Goal: Communication & Community: Ask a question

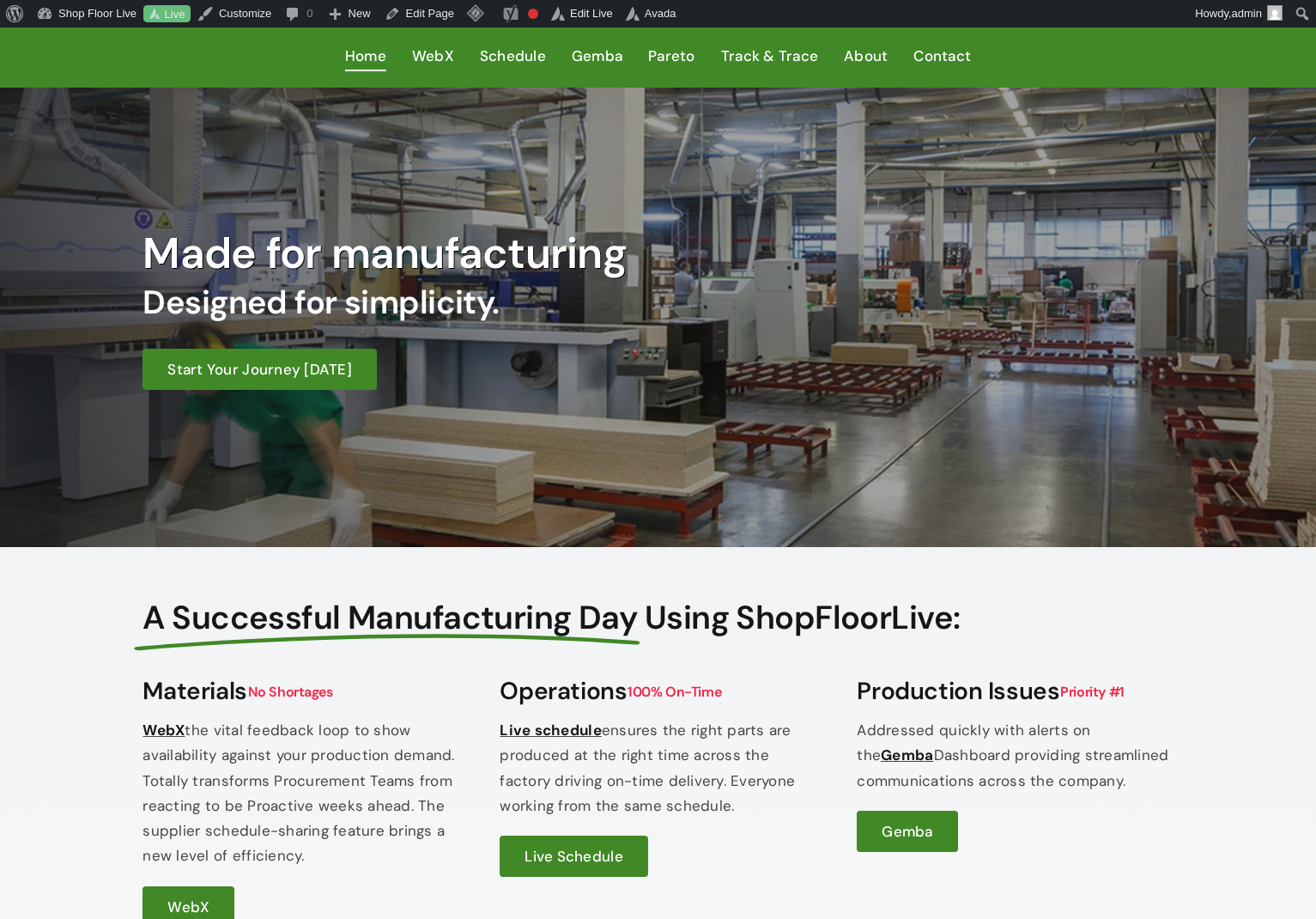
click at [729, 304] on h2 "Designed for simplicity." at bounding box center [524, 302] width 762 height 40
click at [729, 303] on h2 "Designed for simplicity." at bounding box center [524, 302] width 762 height 40
click at [730, 305] on h2 "Designed for simplicity." at bounding box center [524, 302] width 762 height 40
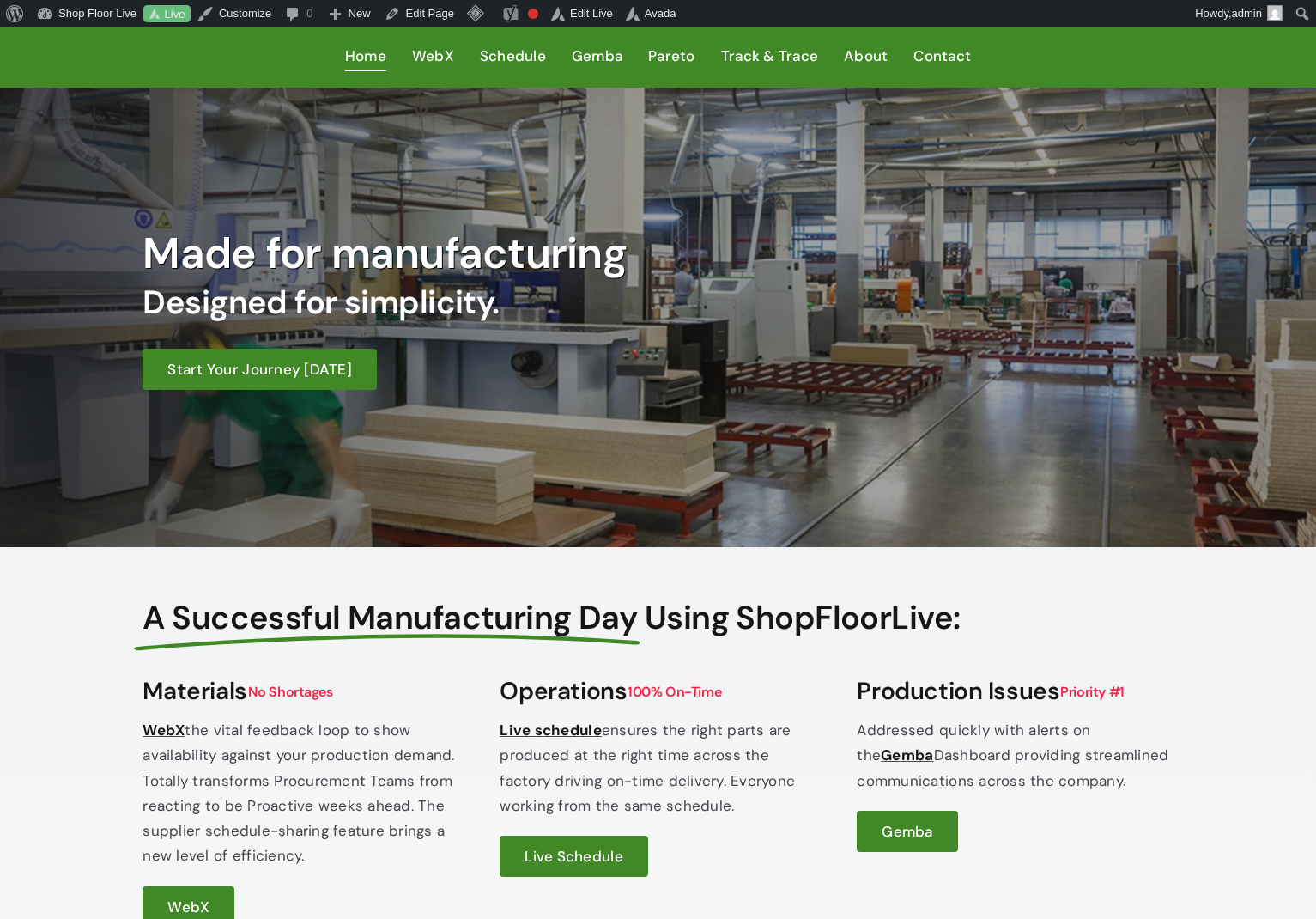
click at [758, 414] on div "Made for manufacturing Designed for simplicity. Start Your Journey Today" at bounding box center [658, 317] width 1072 height 357
click at [756, 414] on div "Made for manufacturing Designed for simplicity. Start Your Journey Today" at bounding box center [658, 317] width 1072 height 357
click at [757, 414] on div "Made for manufacturing Designed for simplicity. Start Your Journey Today" at bounding box center [658, 317] width 1072 height 357
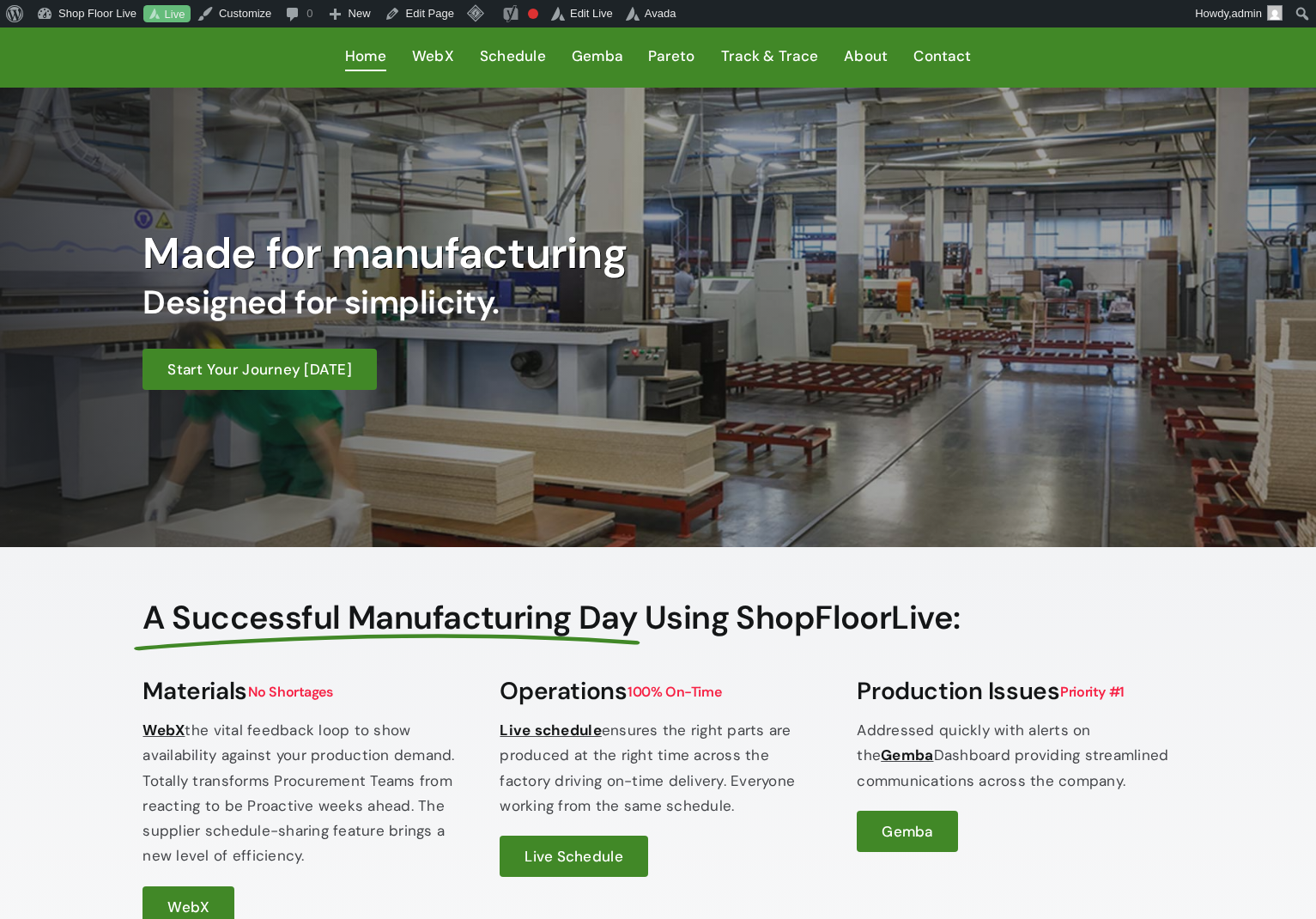
click at [757, 415] on div "Made for manufacturing Designed for simplicity. Start Your Journey Today" at bounding box center [658, 317] width 1072 height 357
click at [748, 417] on div "Made for manufacturing Designed for simplicity. Start Your Journey Today" at bounding box center [658, 317] width 1072 height 357
click at [750, 416] on div "Made for manufacturing Designed for simplicity. Start Your Journey Today" at bounding box center [658, 317] width 1072 height 357
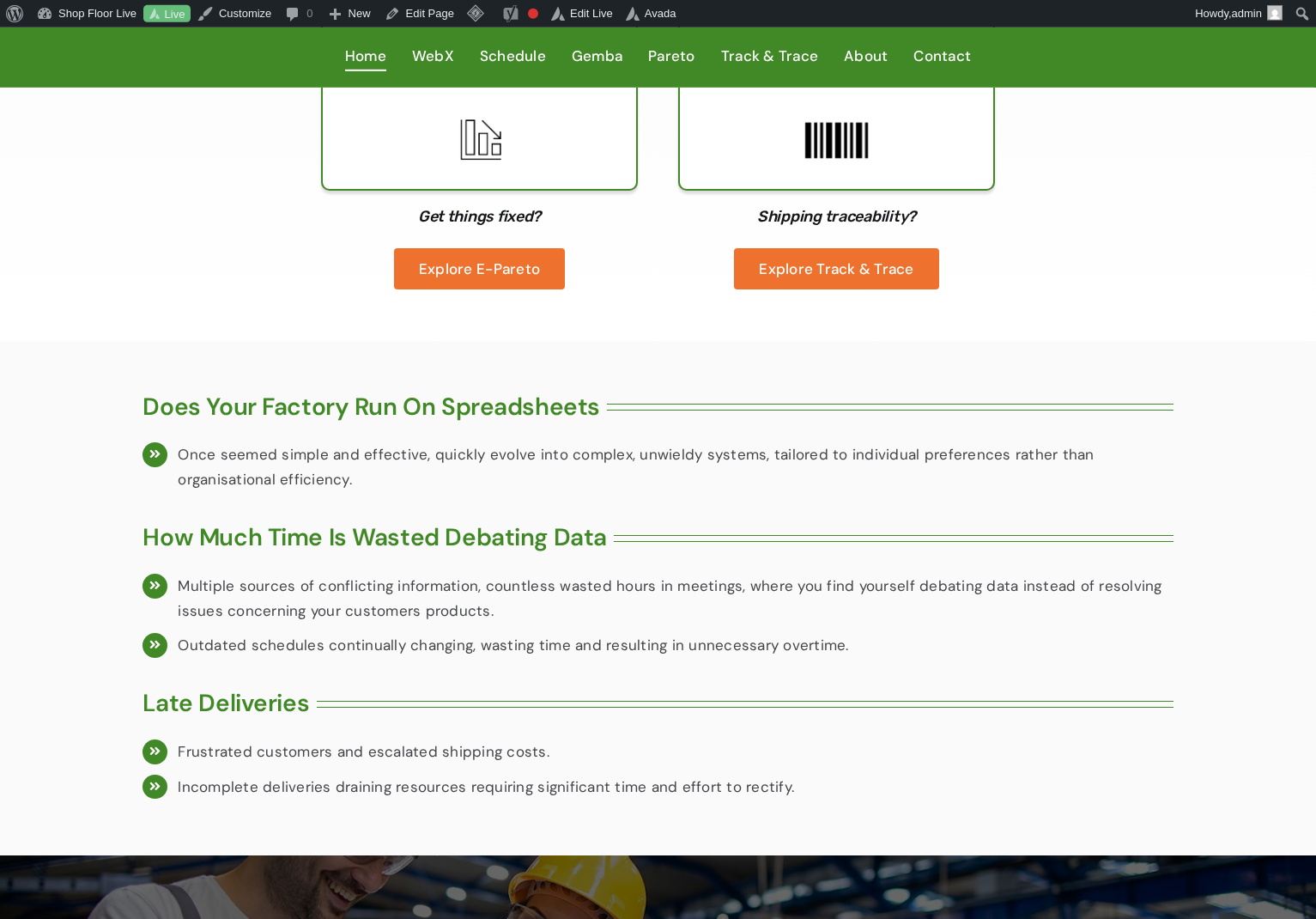
scroll to position [2114, 0]
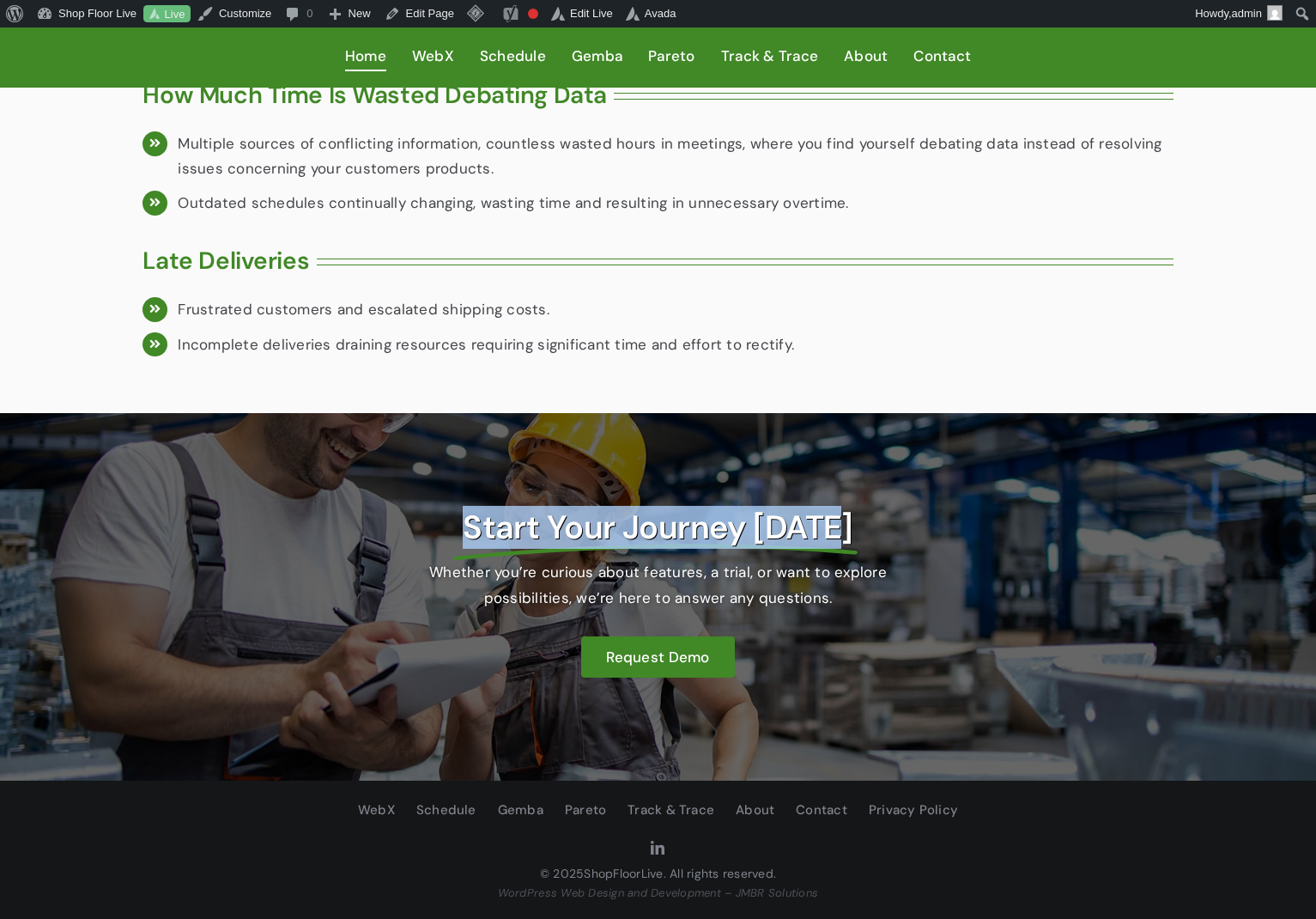
drag, startPoint x: 482, startPoint y: 522, endPoint x: 876, endPoint y: 530, distance: 394.1
click at [876, 529] on h2 "Start Your Journey Today" at bounding box center [658, 528] width 495 height 40
drag, startPoint x: 861, startPoint y: 597, endPoint x: 444, endPoint y: 528, distance: 422.7
click at [444, 529] on div "Start Your Journey Today Whether you’re curious about features, a trial, or wan…" at bounding box center [658, 589] width 495 height 178
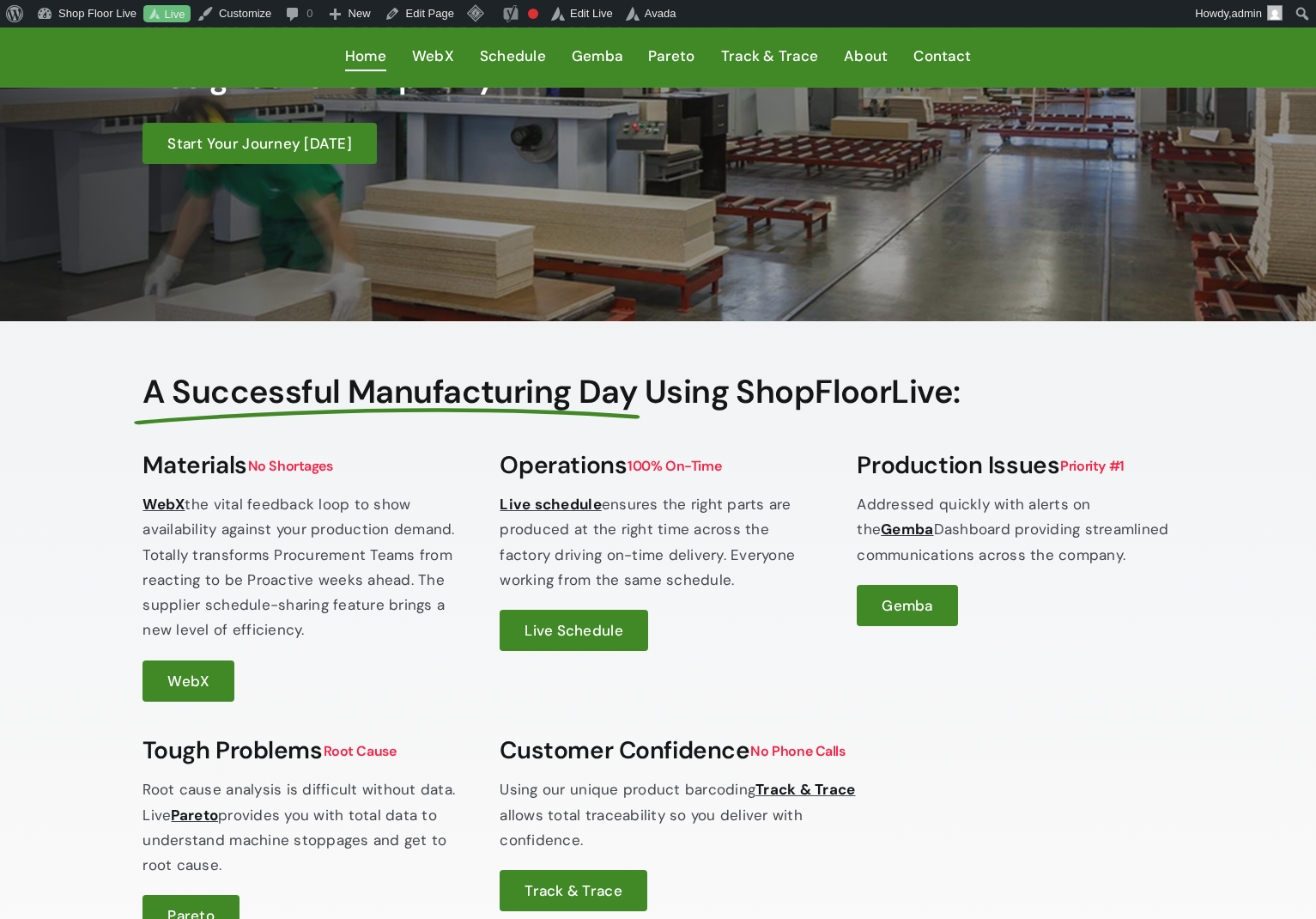
scroll to position [0, 0]
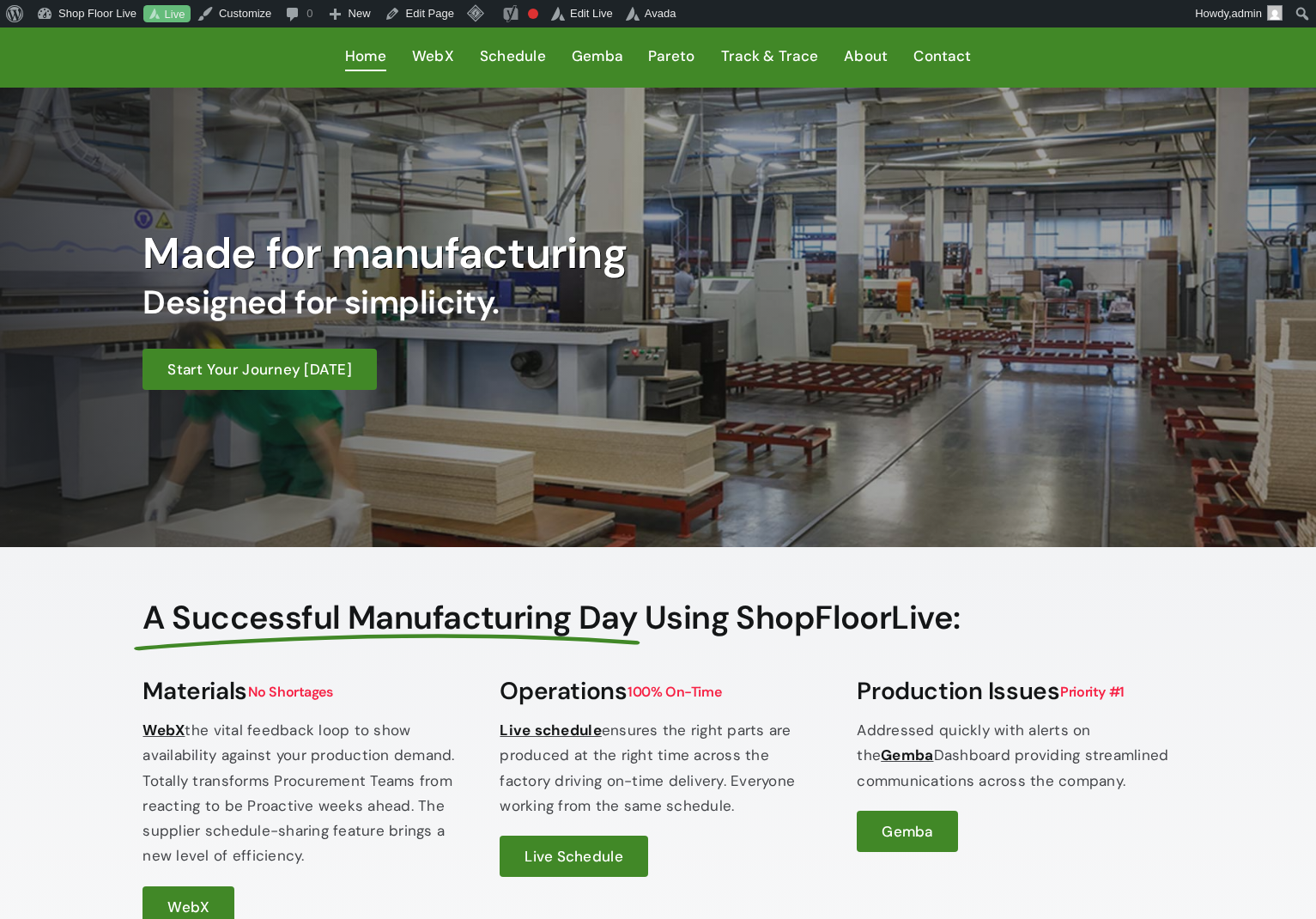
click at [433, 258] on h1 "Made for manufacturing" at bounding box center [524, 253] width 762 height 51
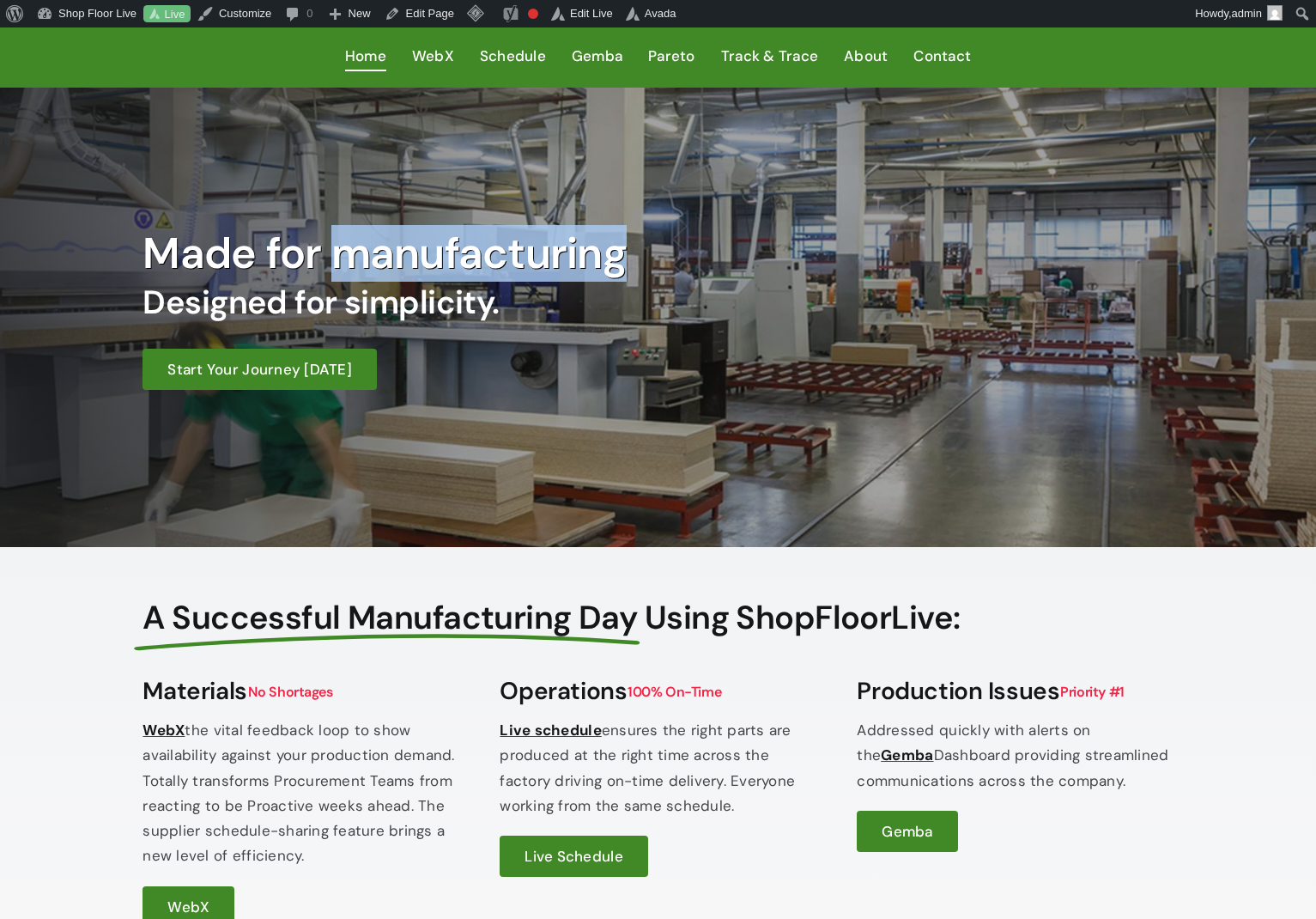
click at [433, 257] on h1 "Made for manufacturing" at bounding box center [524, 253] width 762 height 51
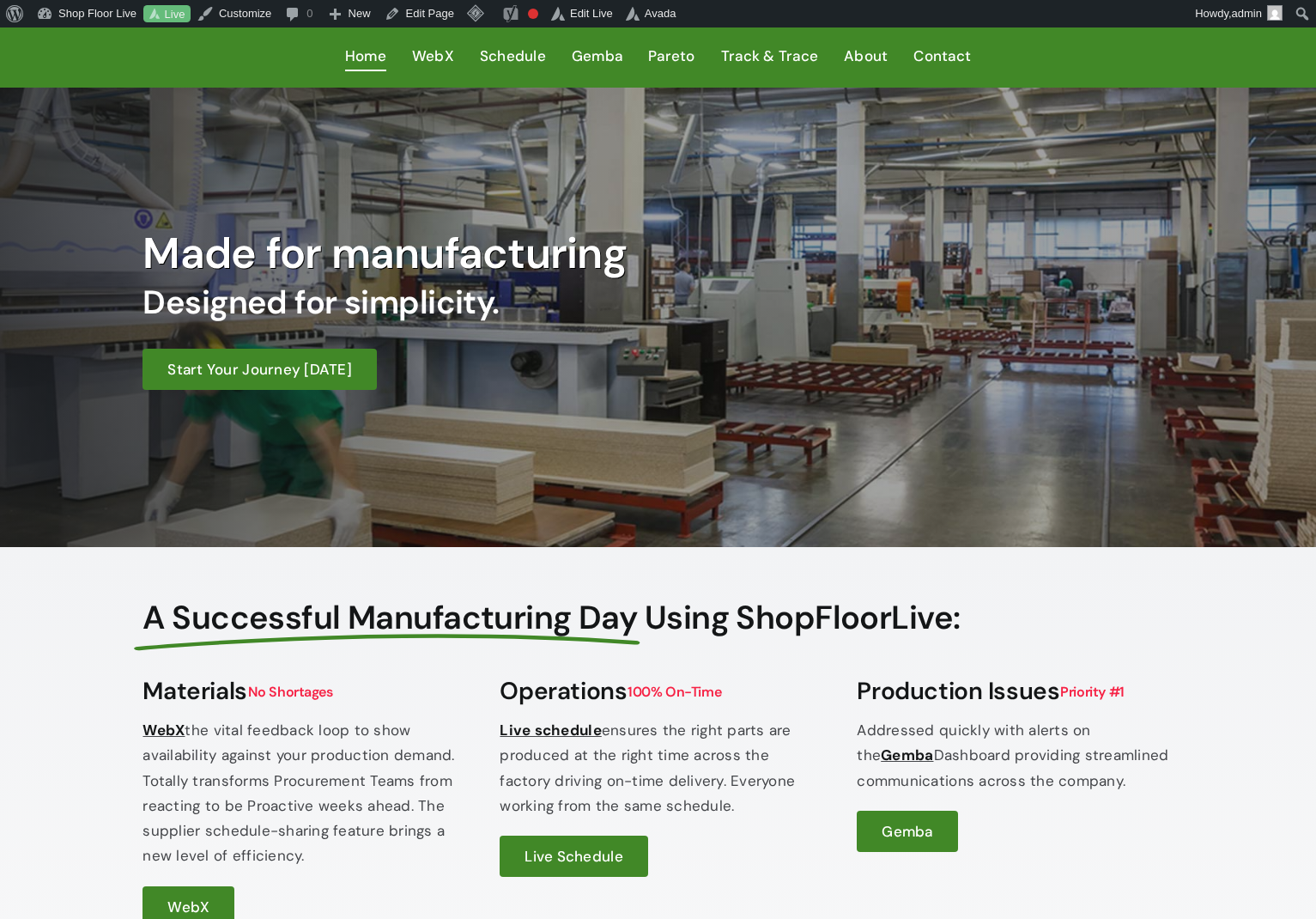
click at [433, 258] on h1 "Made for manufacturing" at bounding box center [524, 253] width 762 height 51
click at [402, 306] on h2 "Designed for simplicity." at bounding box center [524, 302] width 762 height 40
click at [402, 305] on h2 "Designed for simplicity." at bounding box center [524, 302] width 762 height 40
click at [683, 617] on span "Using ShopFloorLive:" at bounding box center [802, 617] width 316 height 43
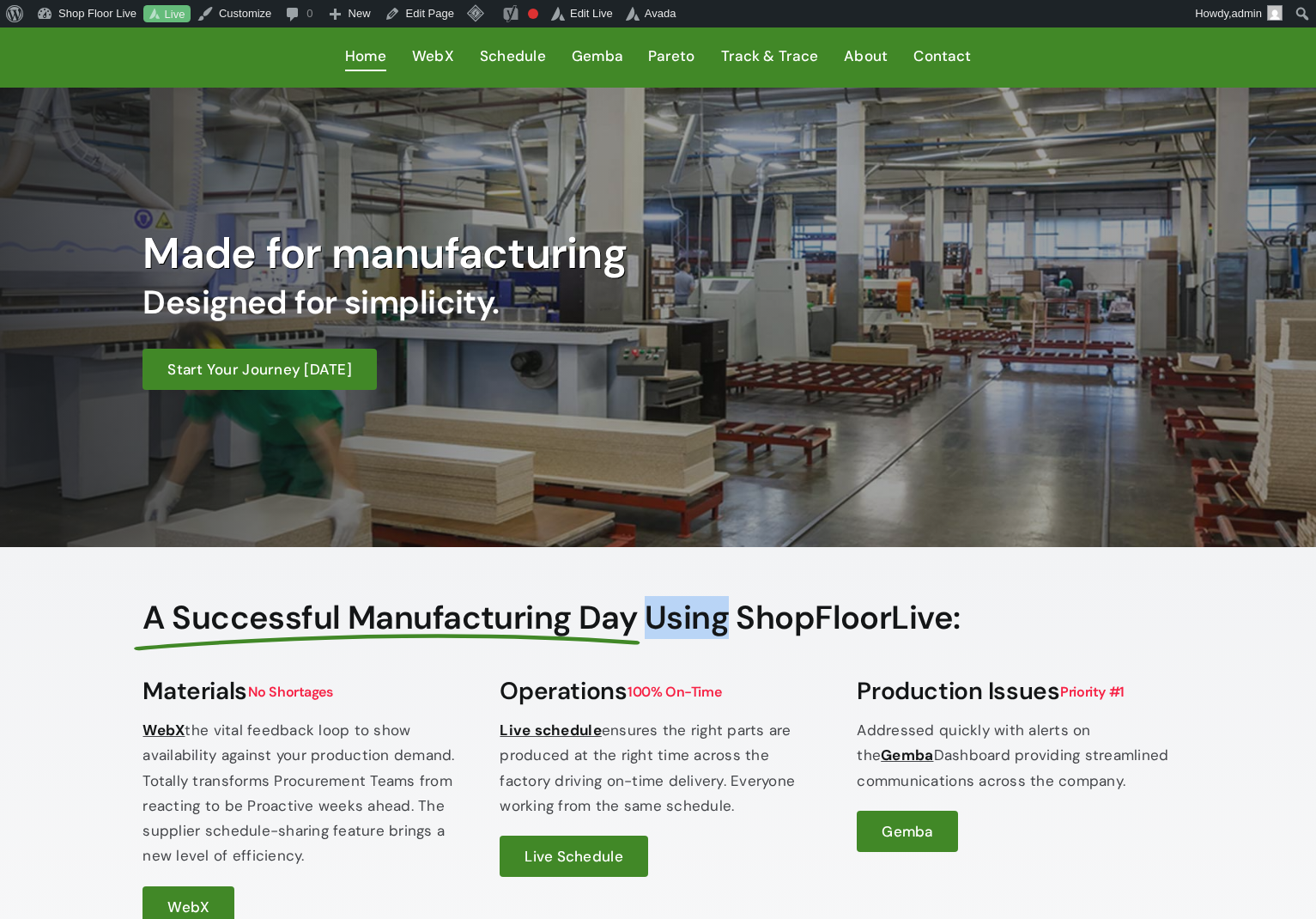
click at [684, 617] on span "Using ShopFloorLive:" at bounding box center [802, 617] width 316 height 43
click at [911, 740] on p "Addressed quickly with alerts on the Gemba Dashboard providing streamlined comm…" at bounding box center [1015, 756] width 316 height 75
click at [914, 737] on p "Addressed quickly with alerts on the Gemba Dashboard providing streamlined comm…" at bounding box center [1015, 756] width 316 height 75
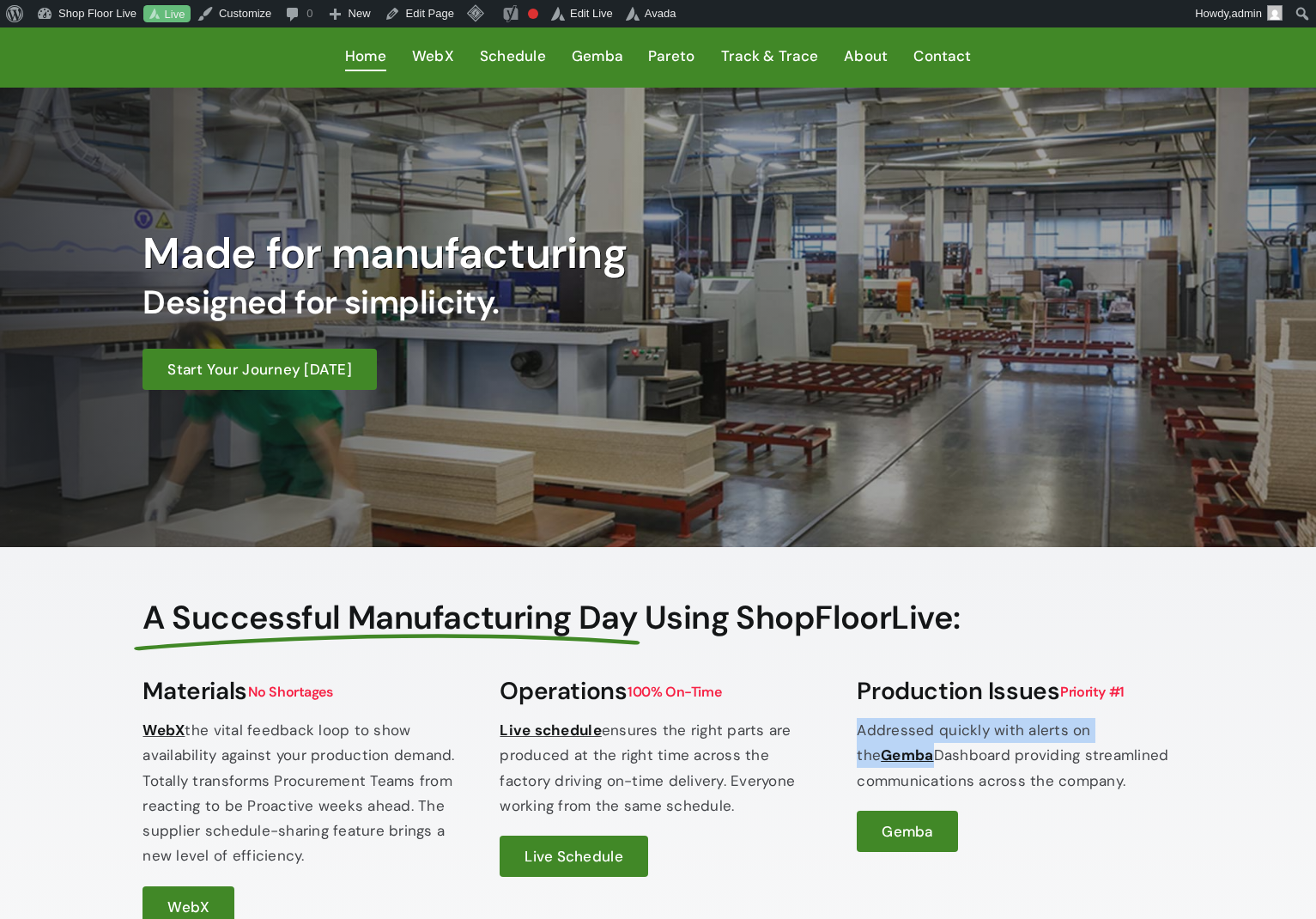
click at [914, 737] on p "Addressed quickly with alerts on the Gemba Dashboard providing streamlined comm…" at bounding box center [1015, 756] width 316 height 75
click at [740, 627] on span "Using ShopFloorLive:" at bounding box center [802, 617] width 316 height 43
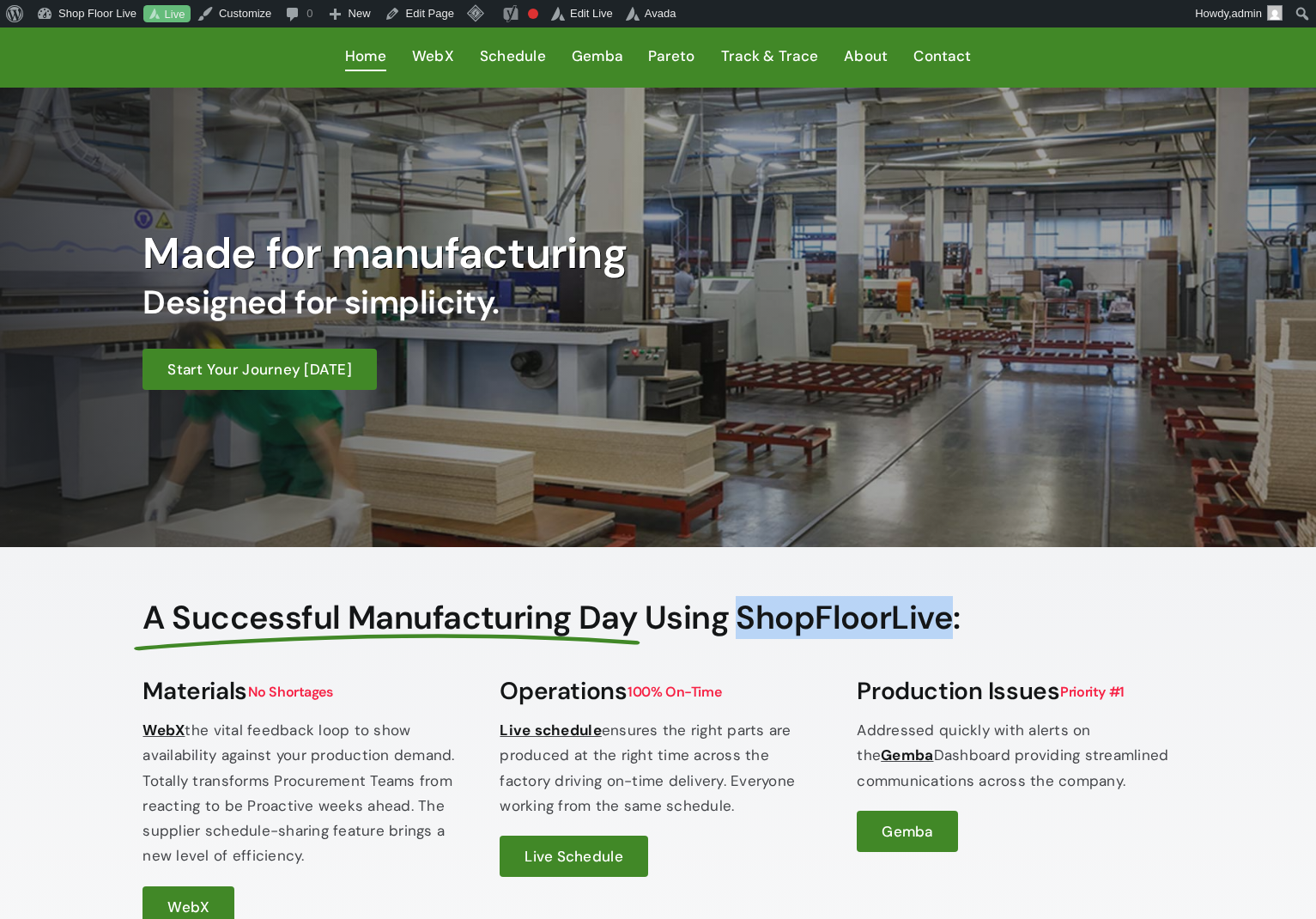
click at [739, 626] on span "Using ShopFloorLive:" at bounding box center [802, 617] width 316 height 43
click at [422, 274] on h1 "Made for manufacturing" at bounding box center [524, 253] width 762 height 51
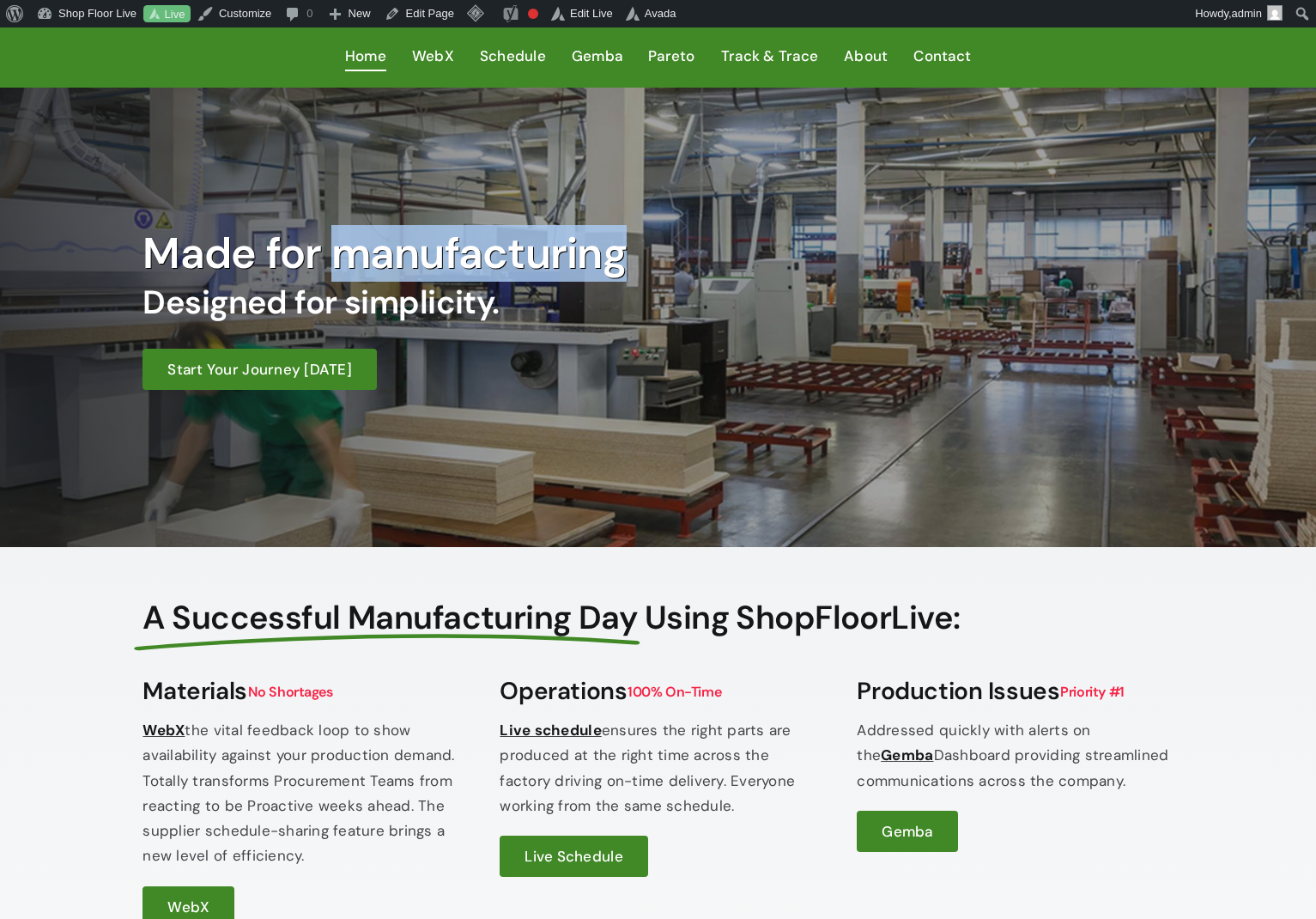
click at [422, 273] on h1 "Made for manufacturing" at bounding box center [524, 253] width 762 height 51
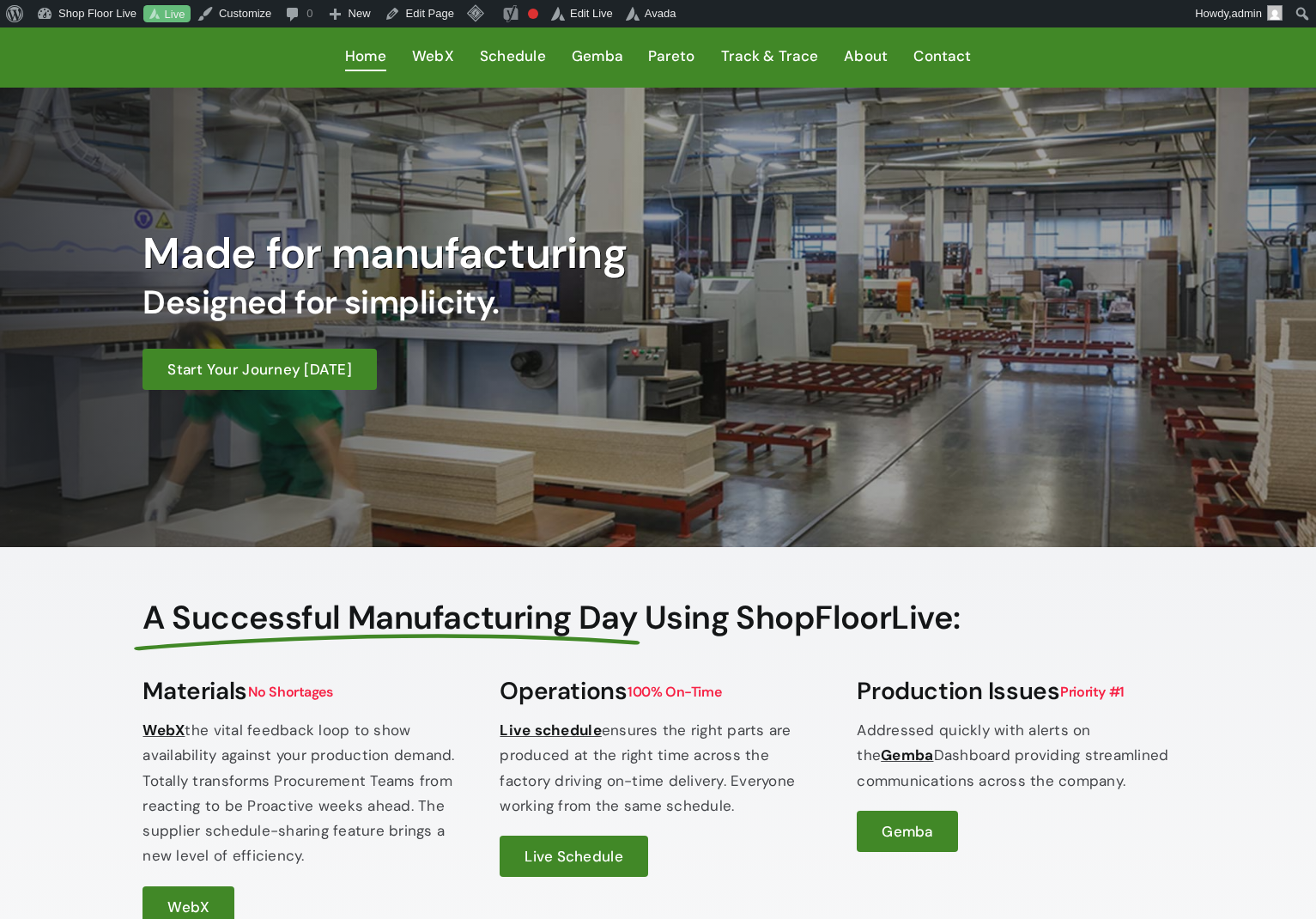
click at [422, 273] on h1 "Made for manufacturing" at bounding box center [524, 253] width 762 height 51
click at [387, 302] on h2 "Designed for simplicity." at bounding box center [524, 302] width 762 height 40
click at [558, 630] on span "A Successful Manufacturing Day" at bounding box center [390, 617] width 495 height 40
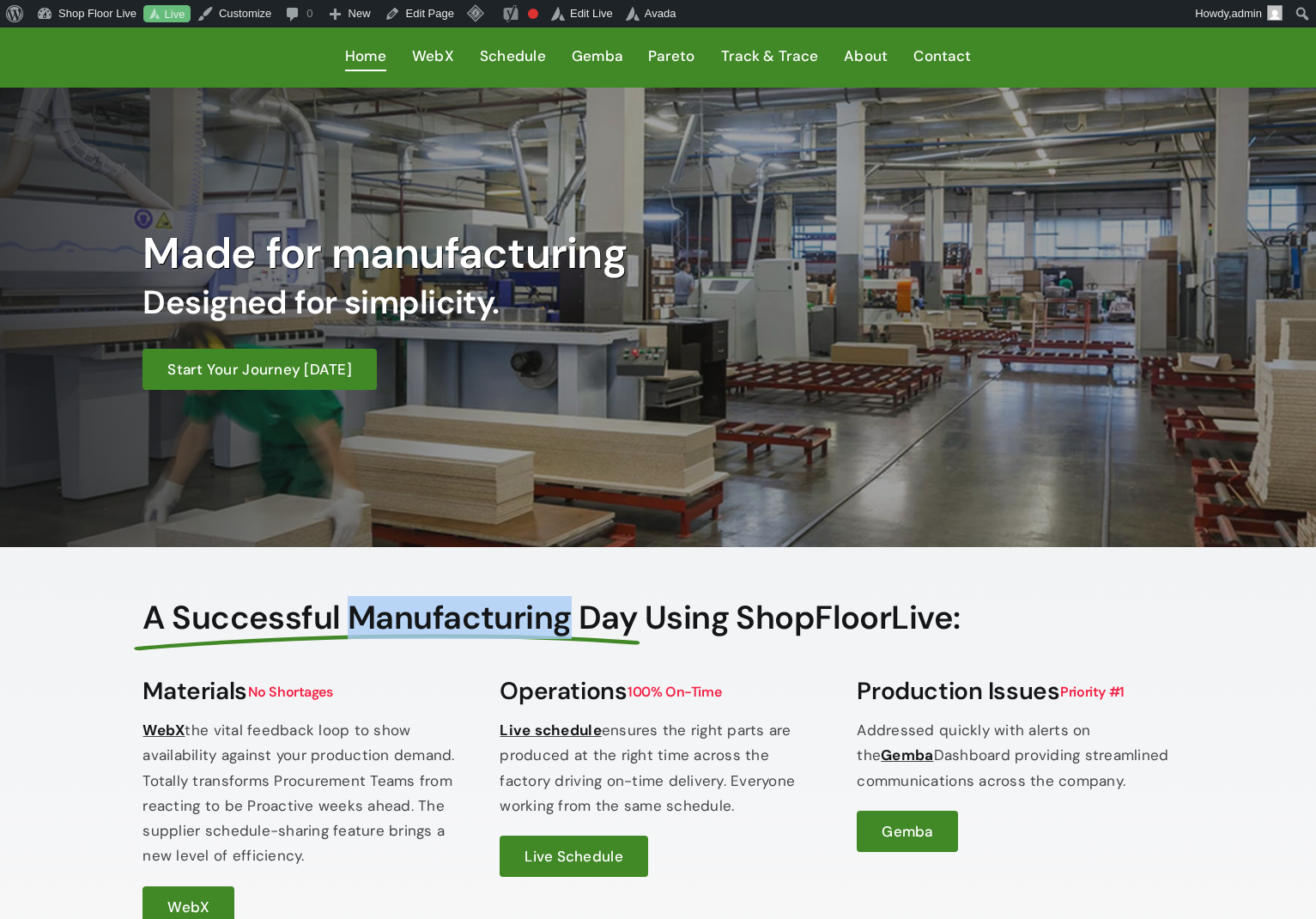
click at [558, 630] on span "A Successful Manufacturing Day" at bounding box center [390, 617] width 495 height 40
click at [313, 760] on p "WebX the vital feedback loop to show availability against your production deman…" at bounding box center [300, 793] width 316 height 151
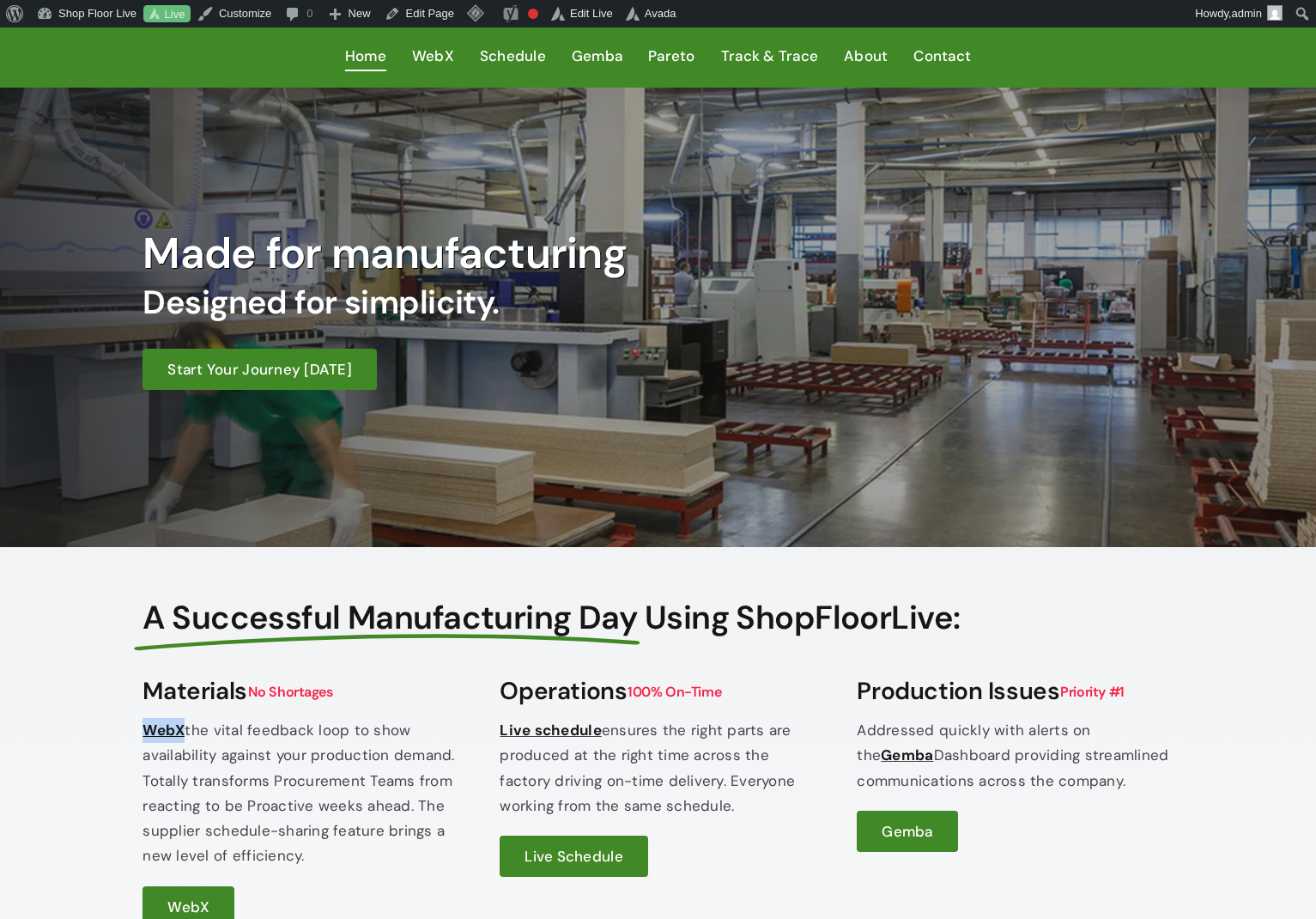
click at [313, 760] on p "WebX the vital feedback loop to show availability against your production deman…" at bounding box center [300, 793] width 316 height 151
click at [308, 776] on p "WebX the vital feedback loop to show availability against your production deman…" at bounding box center [300, 793] width 316 height 151
click at [310, 758] on p "WebX the vital feedback loop to show availability against your production deman…" at bounding box center [300, 793] width 316 height 151
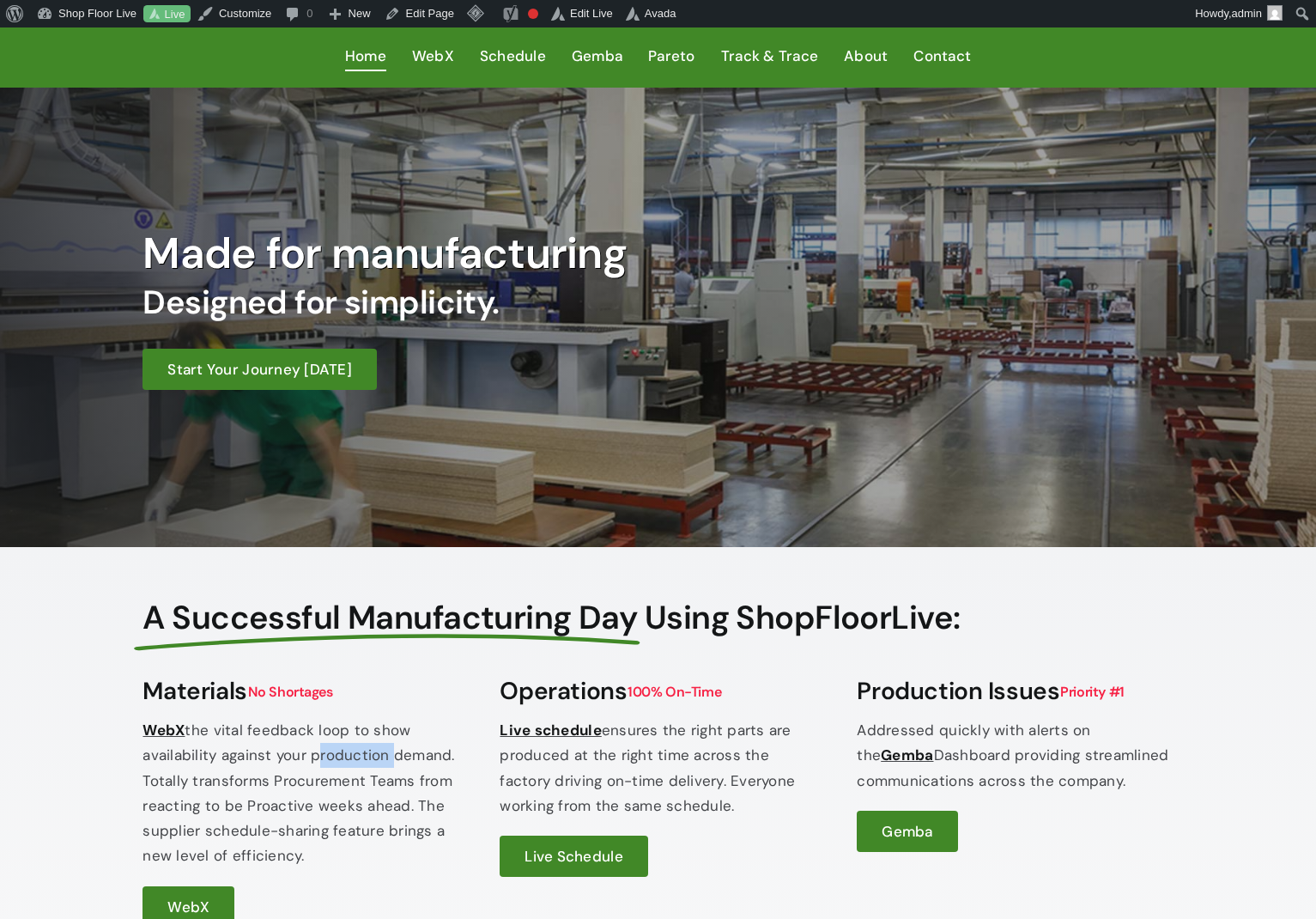
click at [310, 758] on p "WebX the vital feedback loop to show availability against your production deman…" at bounding box center [300, 793] width 316 height 151
click at [292, 787] on p "WebX the vital feedback loop to show availability against your production deman…" at bounding box center [300, 793] width 316 height 151
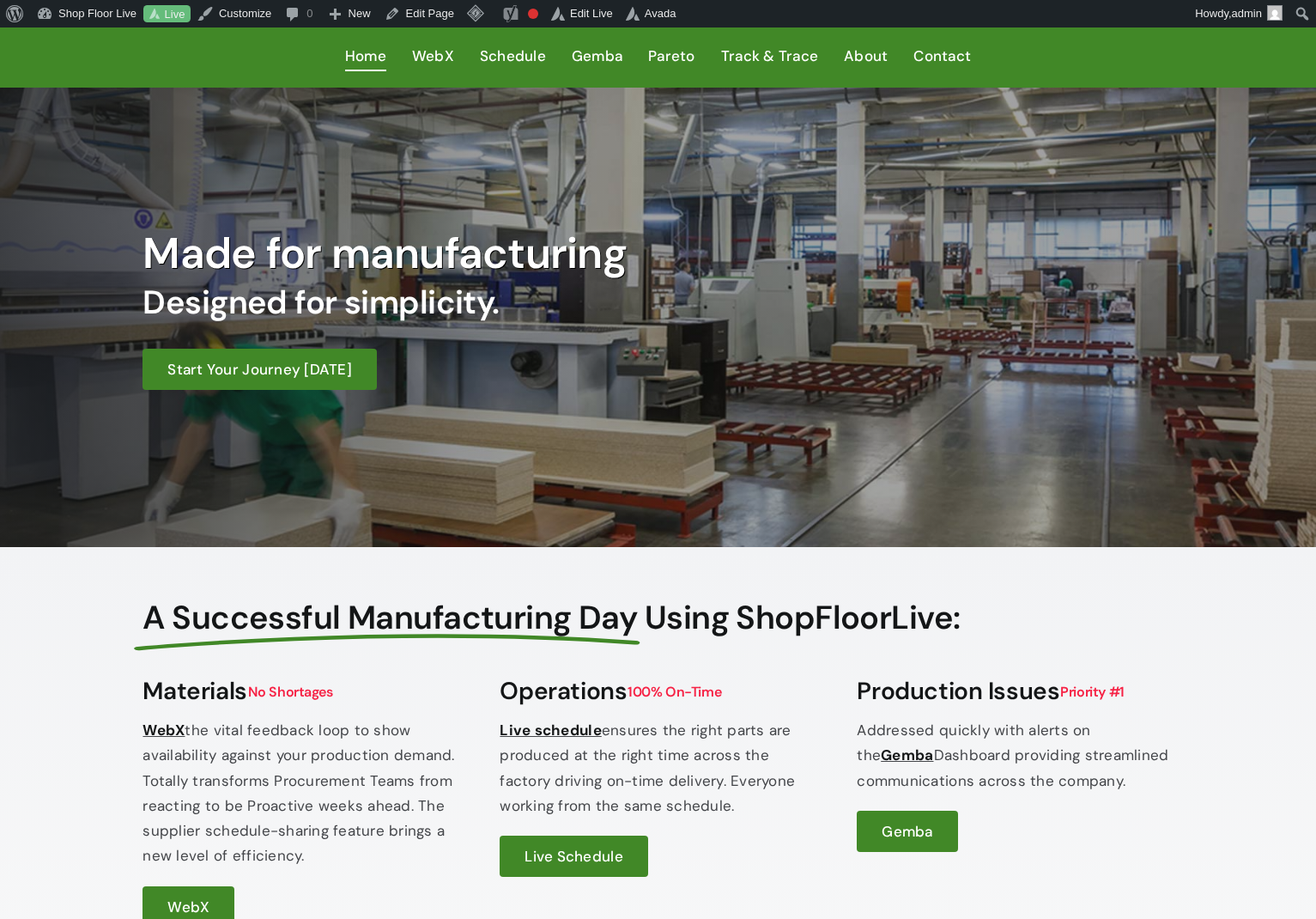
click at [638, 755] on p "Live schedule ensures the right parts are produced at the right time across the…" at bounding box center [657, 768] width 316 height 101
click at [679, 609] on span "Using ShopFloorLive:" at bounding box center [802, 617] width 316 height 43
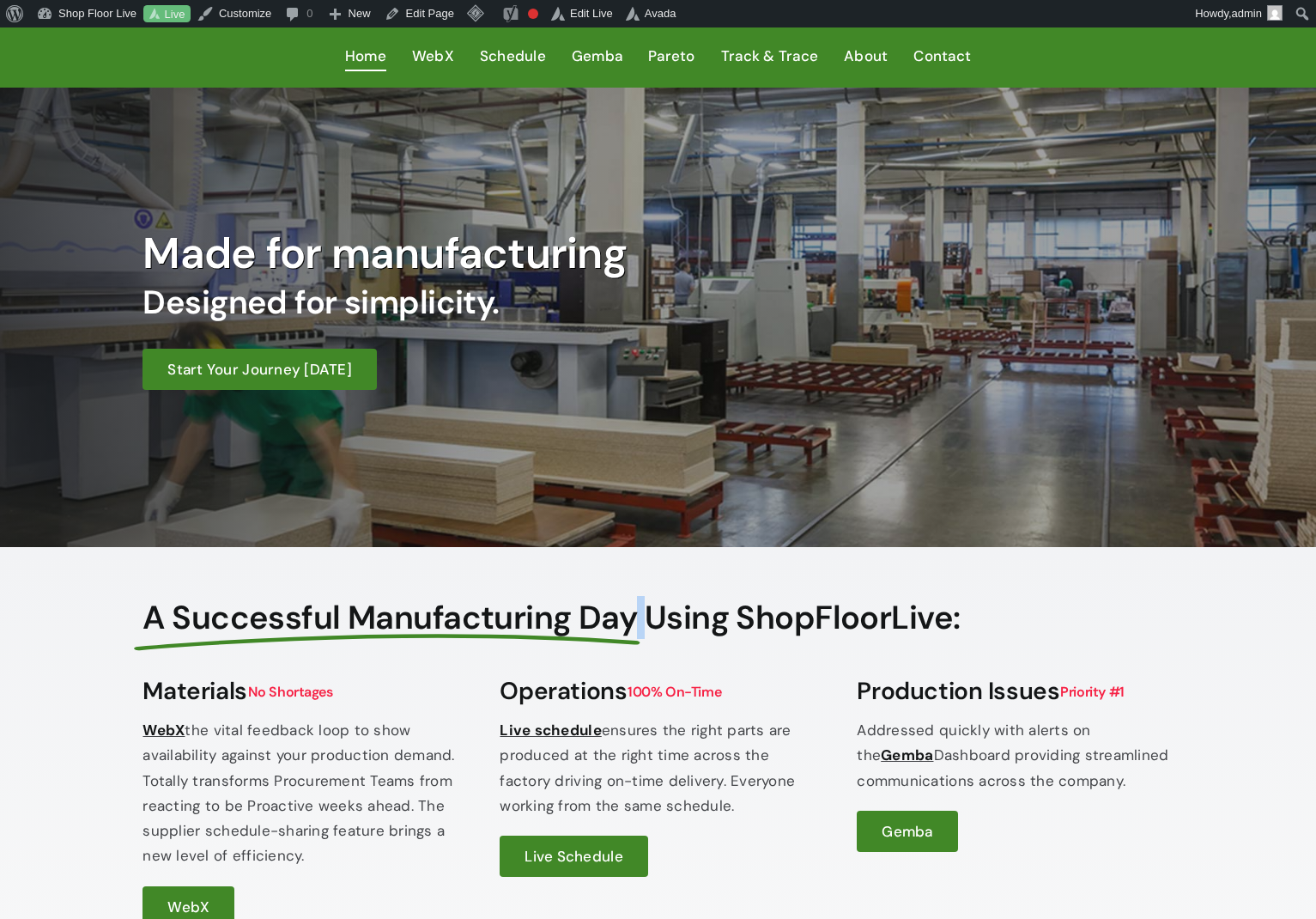
click at [679, 609] on span "Using ShopFloorLive:" at bounding box center [802, 617] width 316 height 43
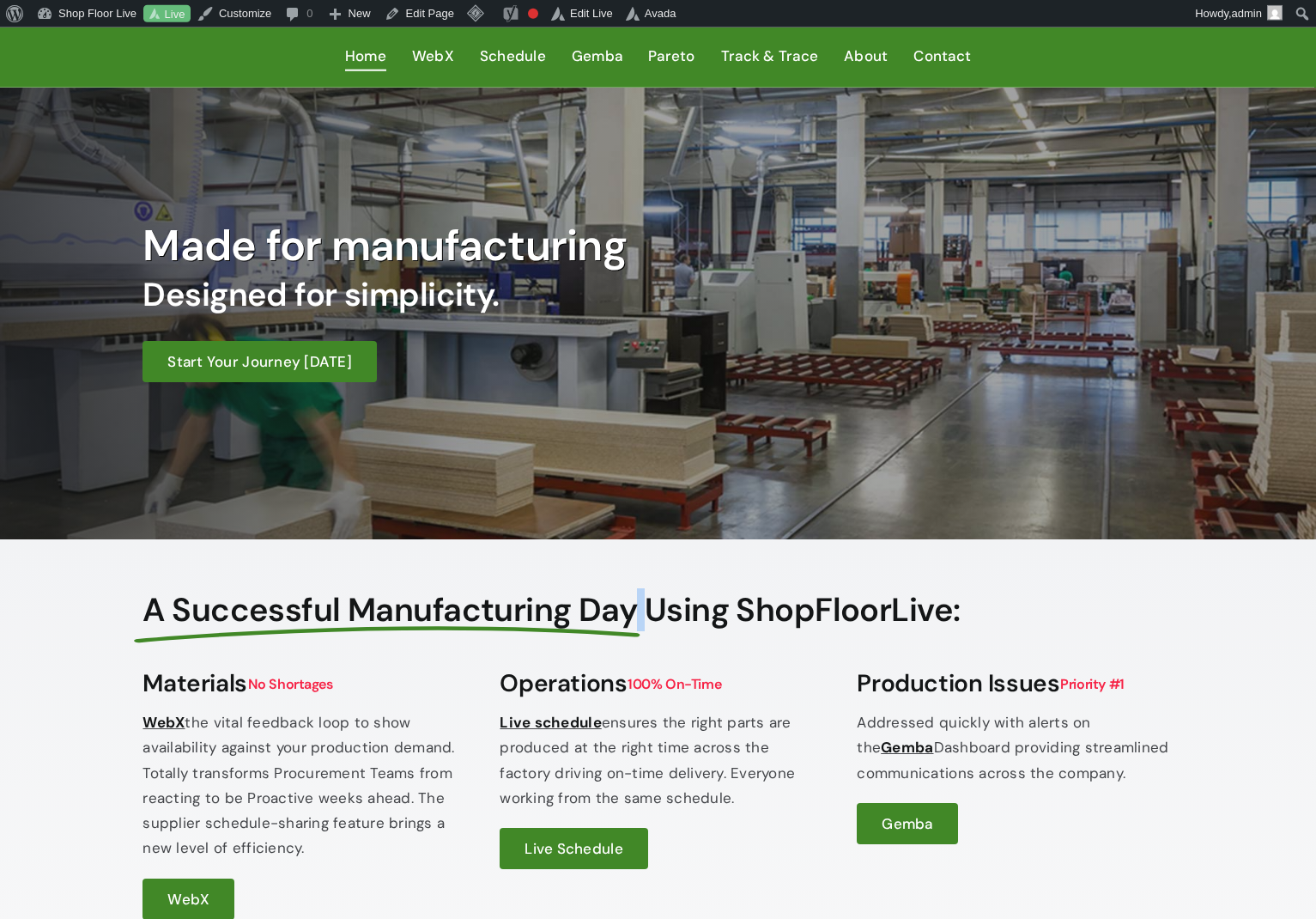
scroll to position [28, 0]
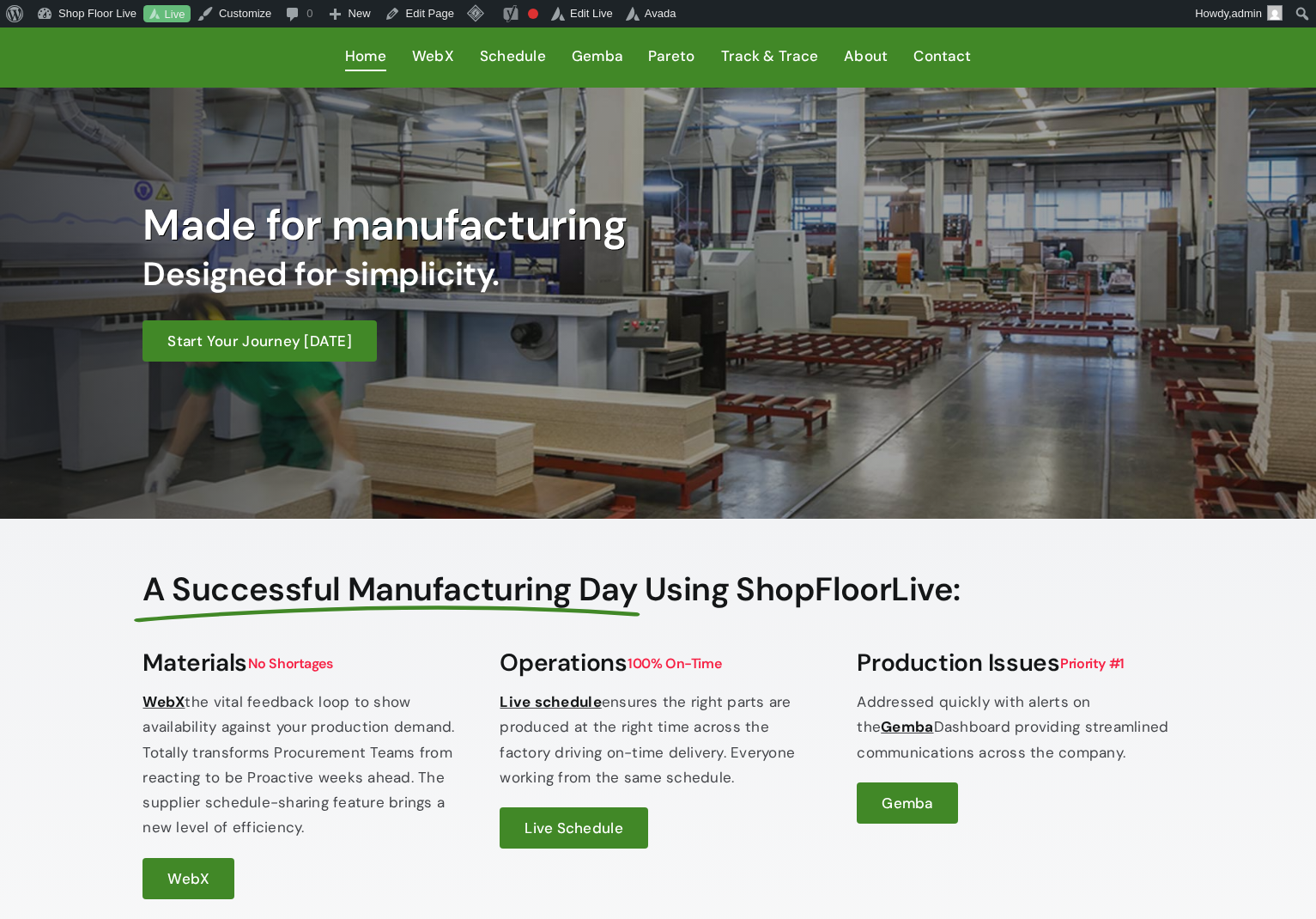
click at [683, 736] on p "Live schedule ensures the right parts are produced at the right time across the…" at bounding box center [657, 740] width 316 height 101
click at [682, 757] on p "Live schedule ensures the right parts are produced at the right time across the…" at bounding box center [657, 740] width 316 height 101
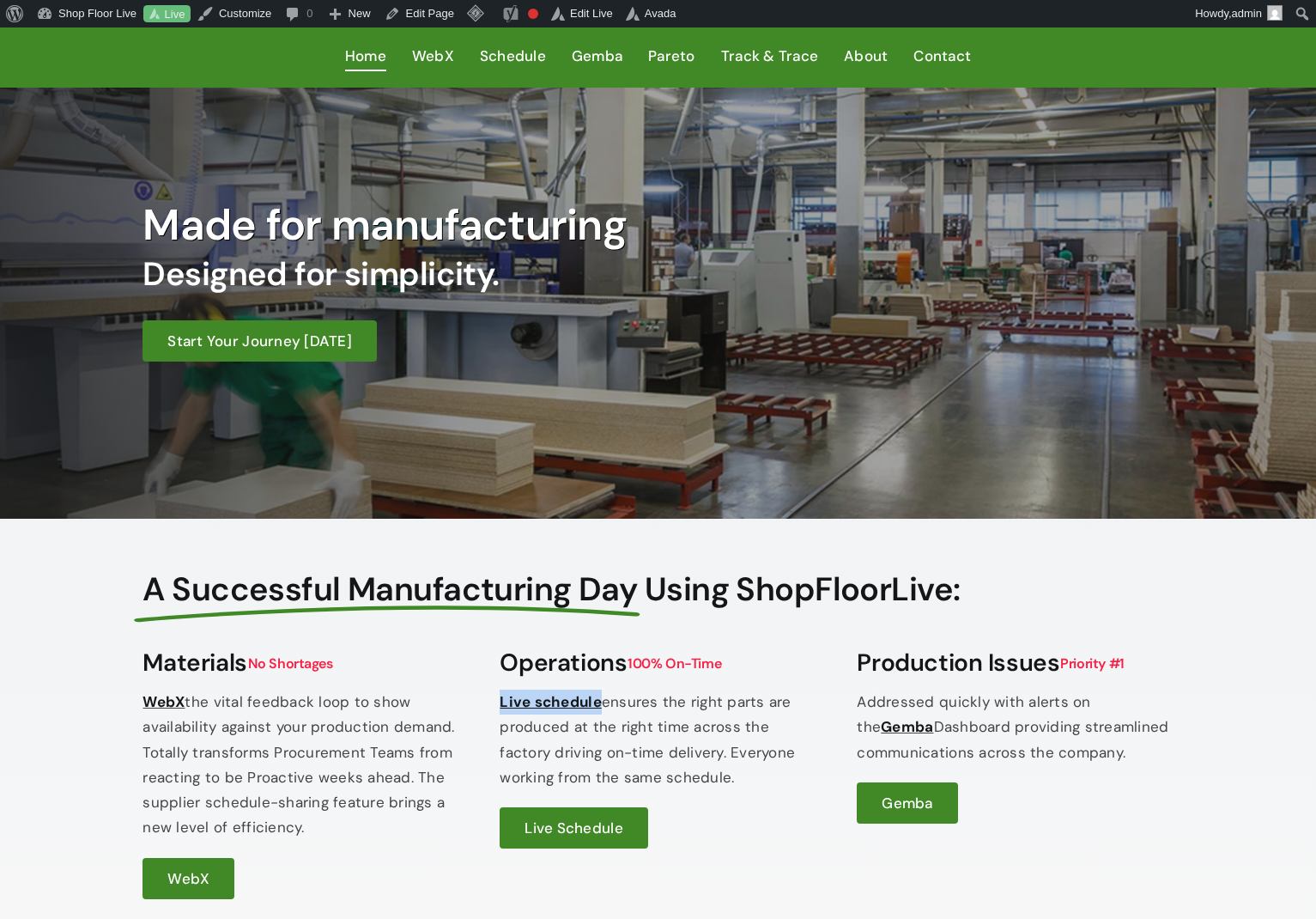
click at [682, 757] on p "Live schedule ensures the right parts are produced at the right time across the…" at bounding box center [657, 740] width 316 height 101
click at [695, 702] on p "Live schedule ensures the right parts are produced at the right time across the…" at bounding box center [657, 740] width 316 height 101
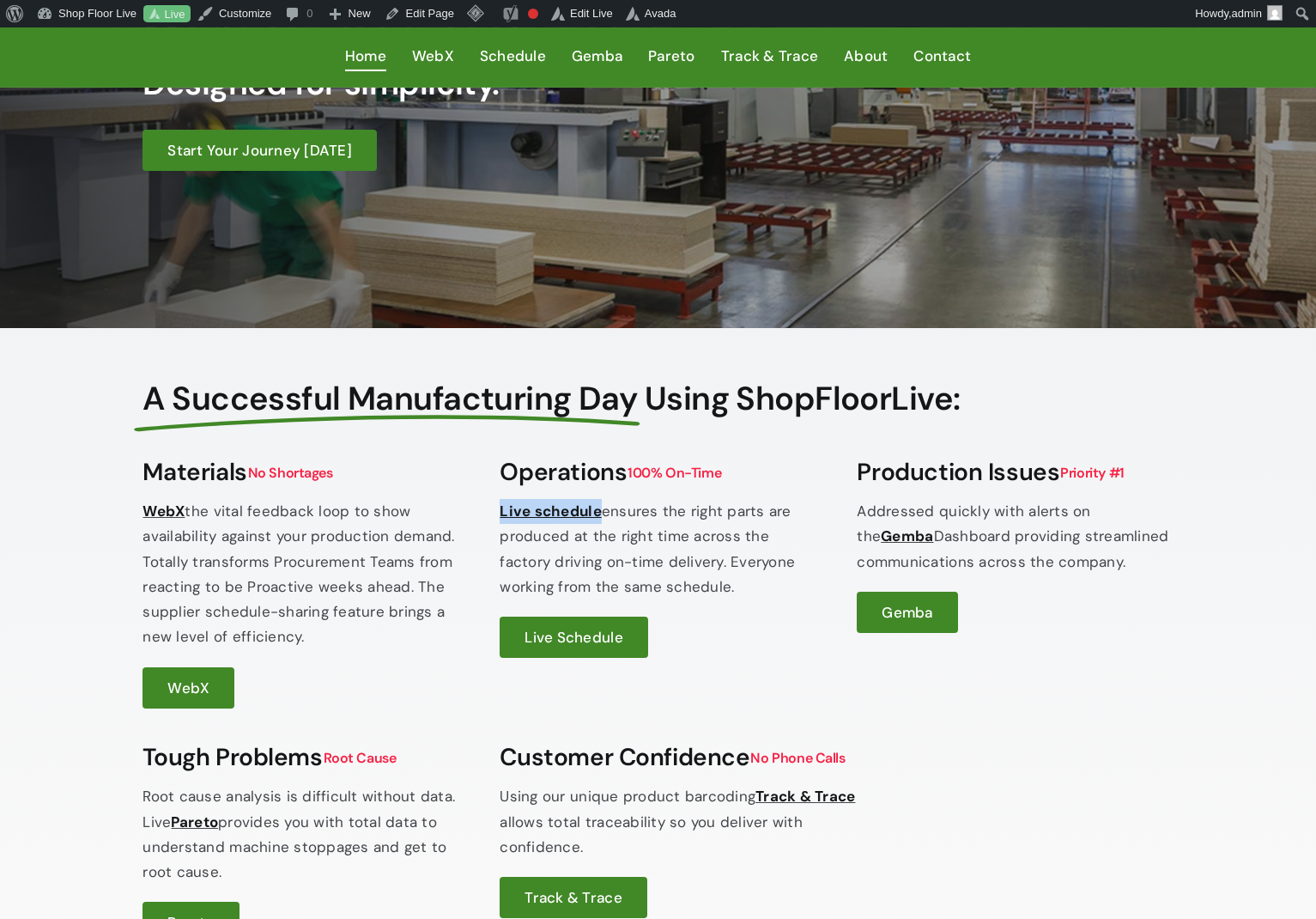
scroll to position [298, 0]
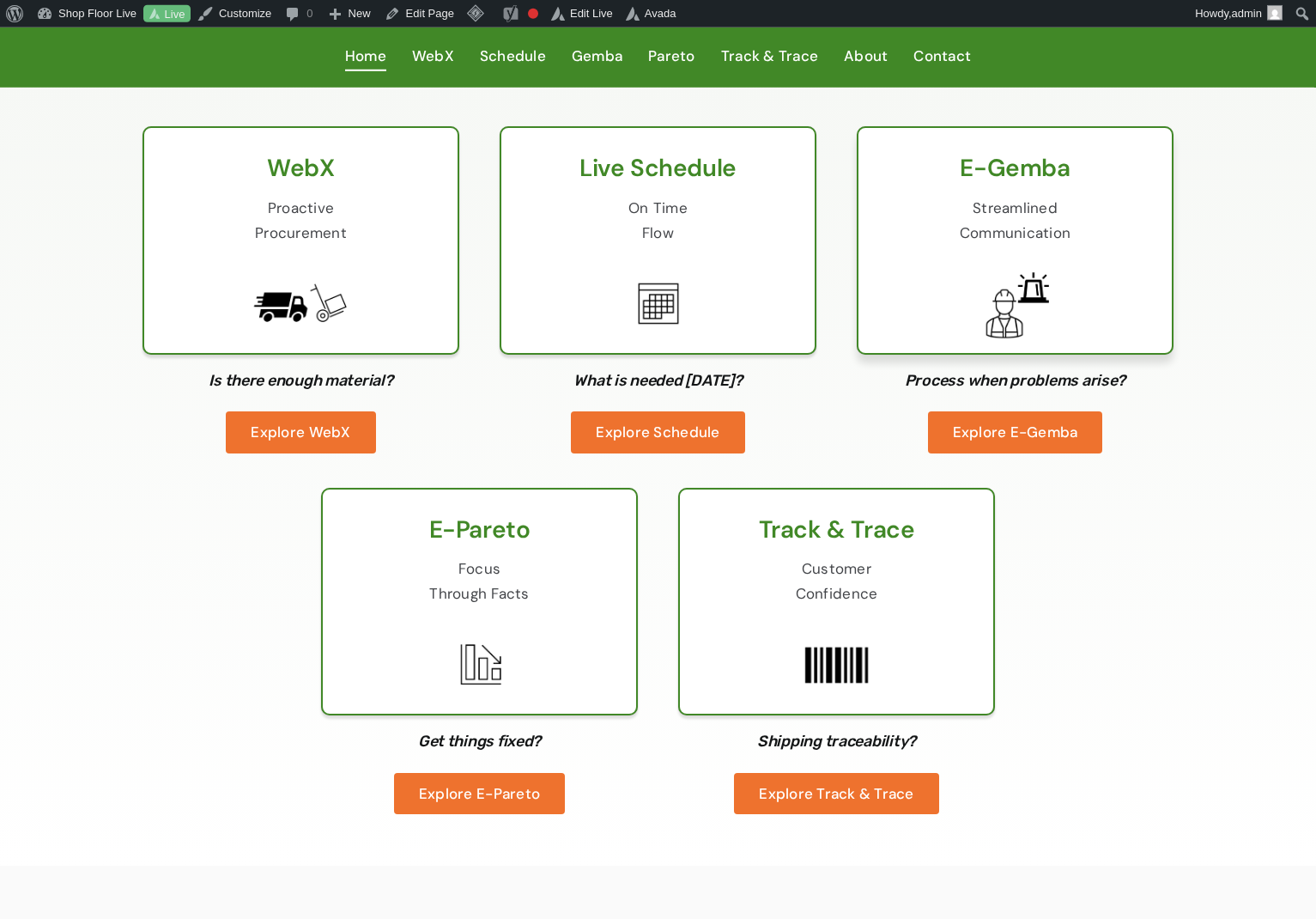
scroll to position [1389, 0]
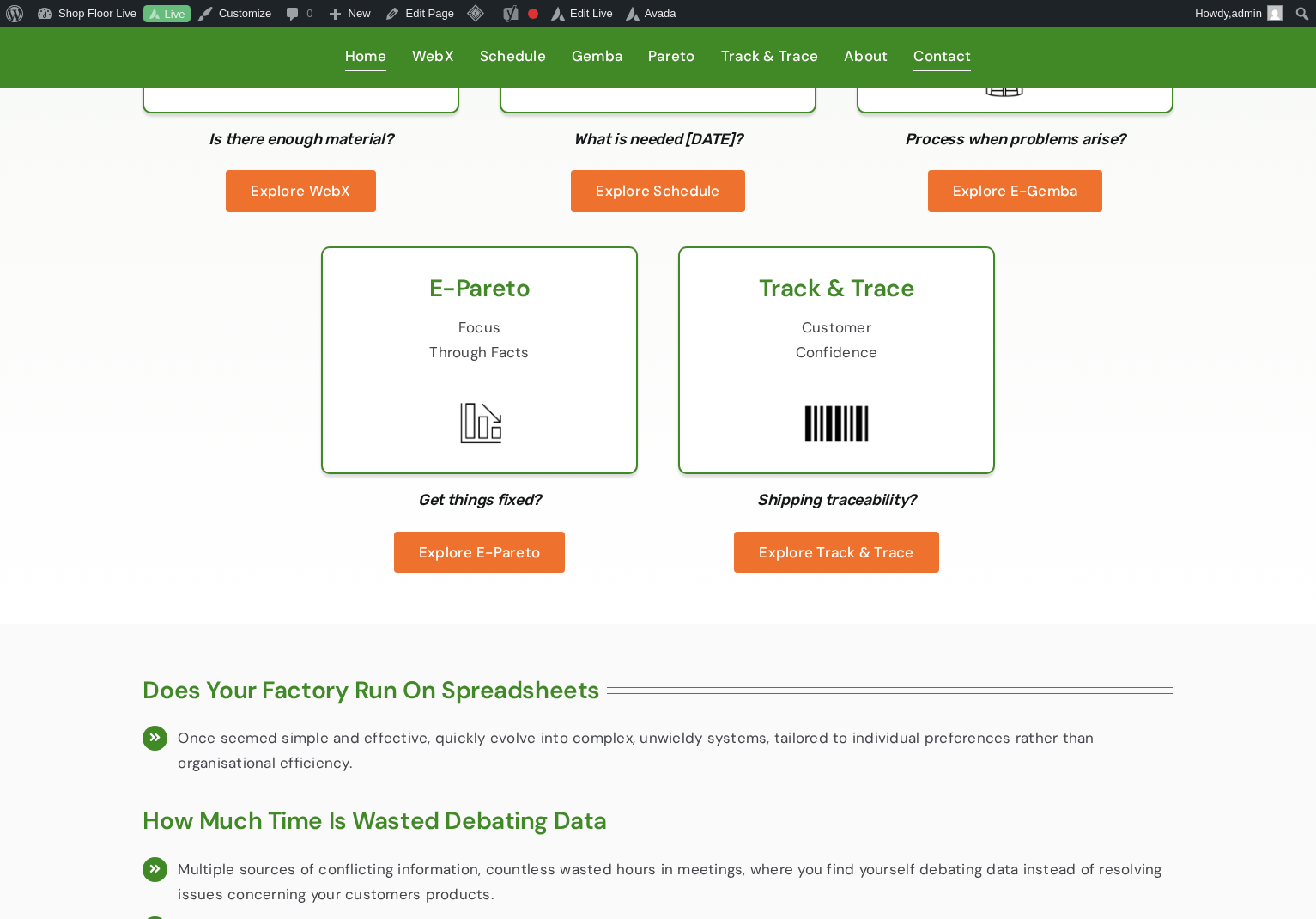
click at [950, 63] on span "Contact" at bounding box center [943, 56] width 58 height 25
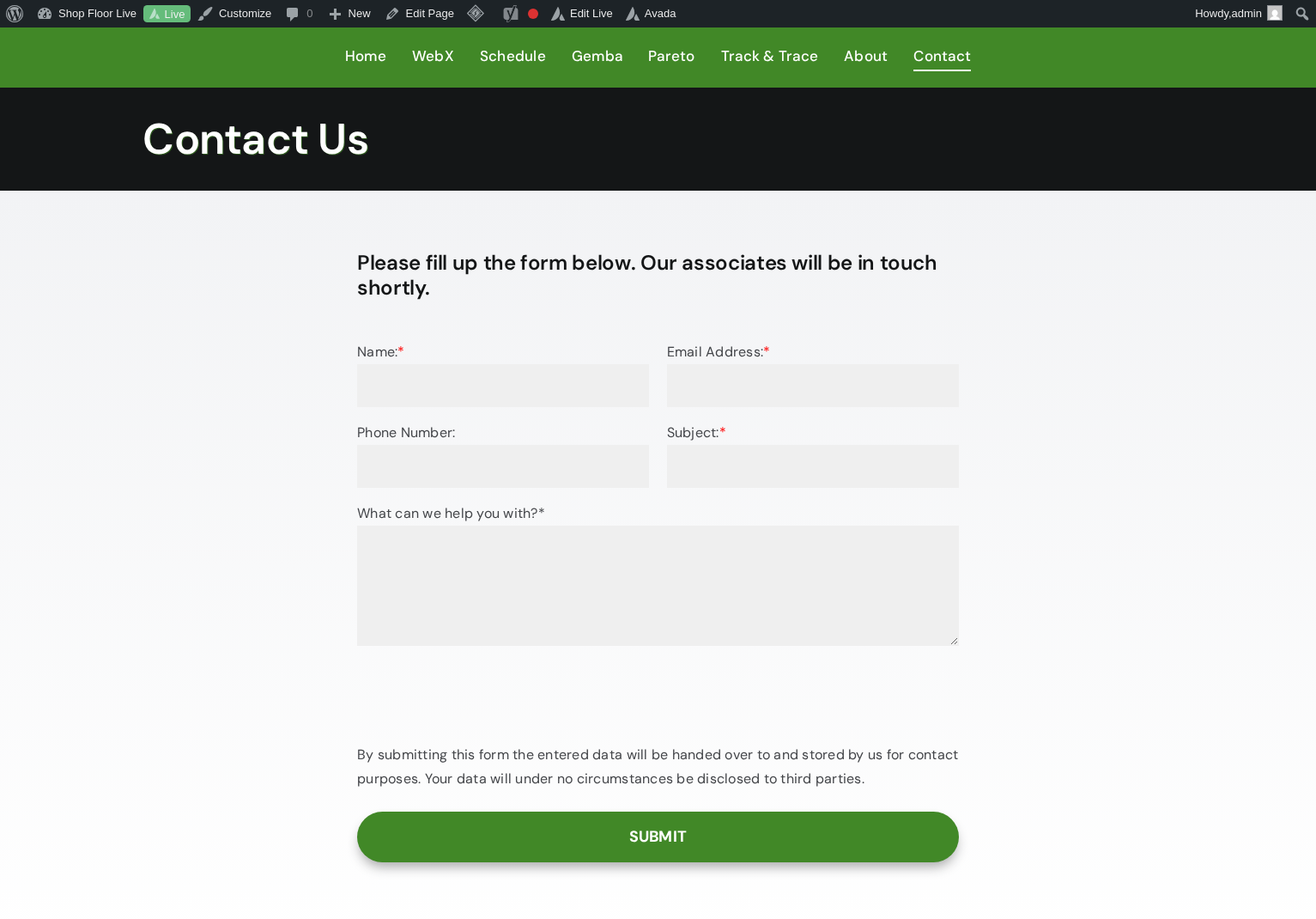
click at [473, 392] on input "Name: *" at bounding box center [503, 386] width 292 height 43
click at [472, 392] on input "Name: *" at bounding box center [503, 386] width 292 height 43
type input "[PERSON_NAME]"
click at [709, 375] on input "Email Address: *" at bounding box center [814, 386] width 292 height 43
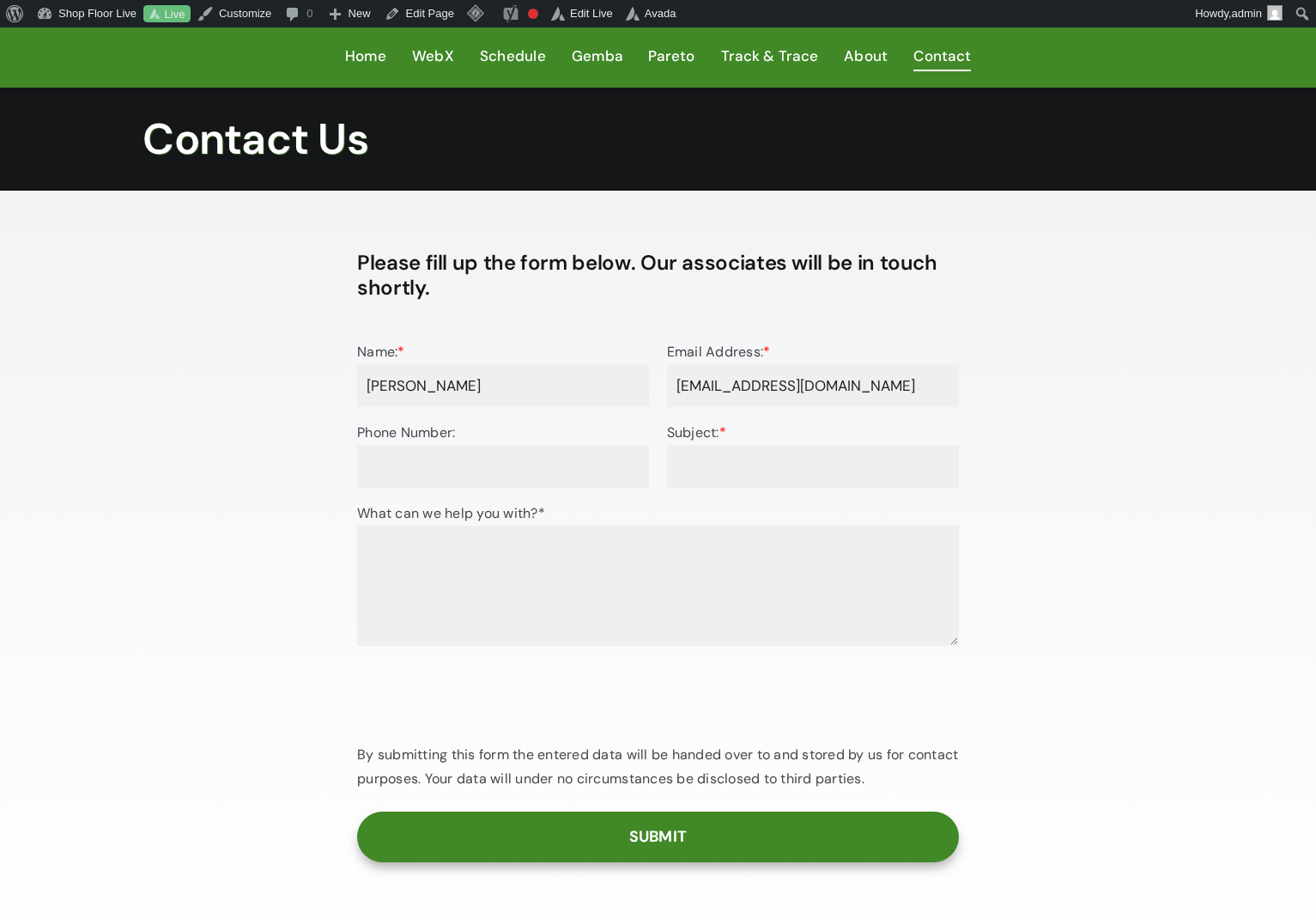
type input "[EMAIL_ADDRESS][DOMAIN_NAME]"
click at [589, 463] on input "Phone Number:" at bounding box center [503, 466] width 292 height 43
click at [589, 462] on input "Phone Number:" at bounding box center [503, 466] width 292 height 43
type input "09162622591"
click at [778, 464] on input "Subject: *" at bounding box center [814, 466] width 292 height 43
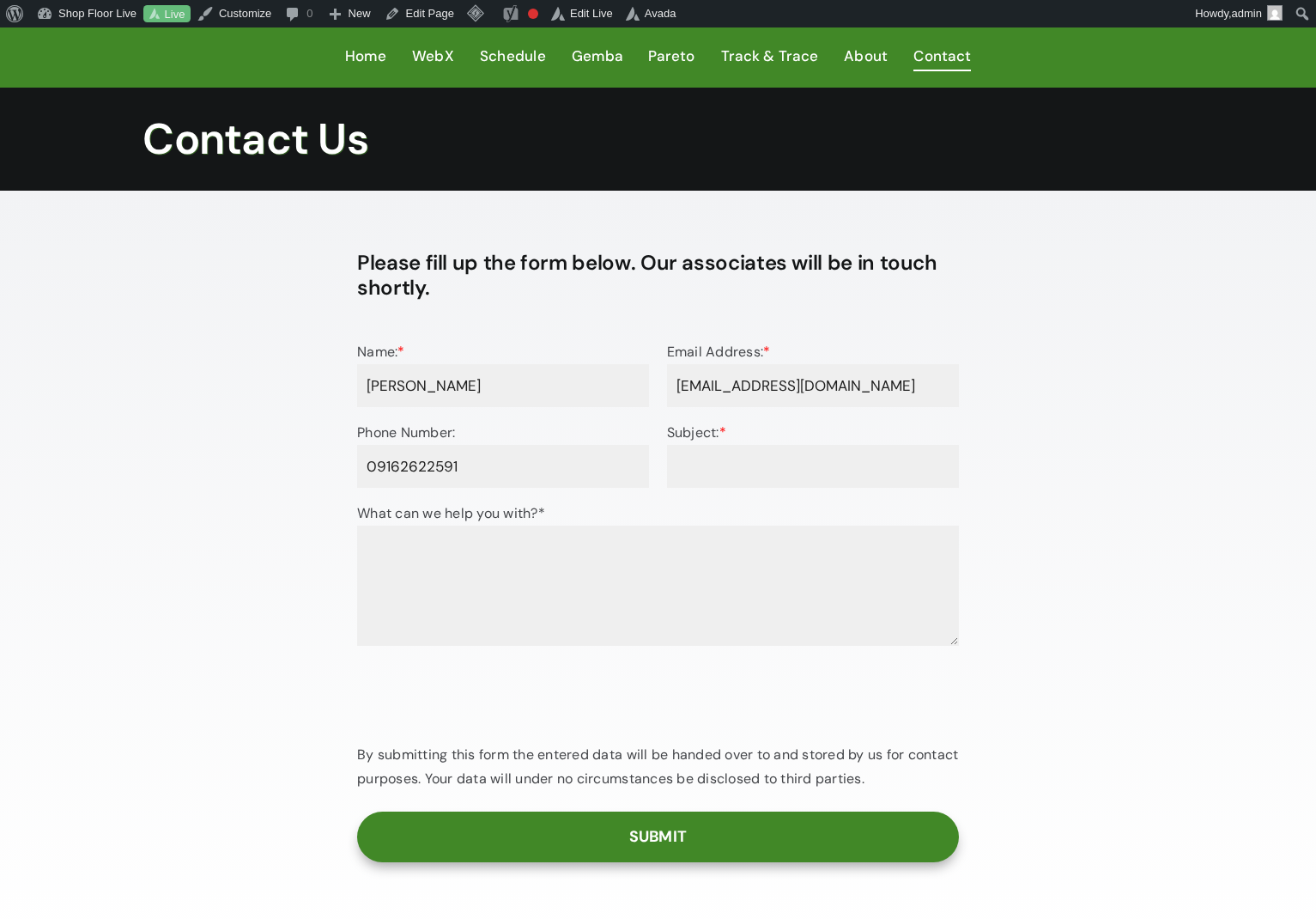
click at [778, 464] on input "Subject: *" at bounding box center [814, 466] width 292 height 43
type input "Test from site support"
click at [682, 577] on textarea "What can we help you with?*" at bounding box center [658, 586] width 602 height 120
type textarea "Test only from site support. Please confirm if received. Thank you."
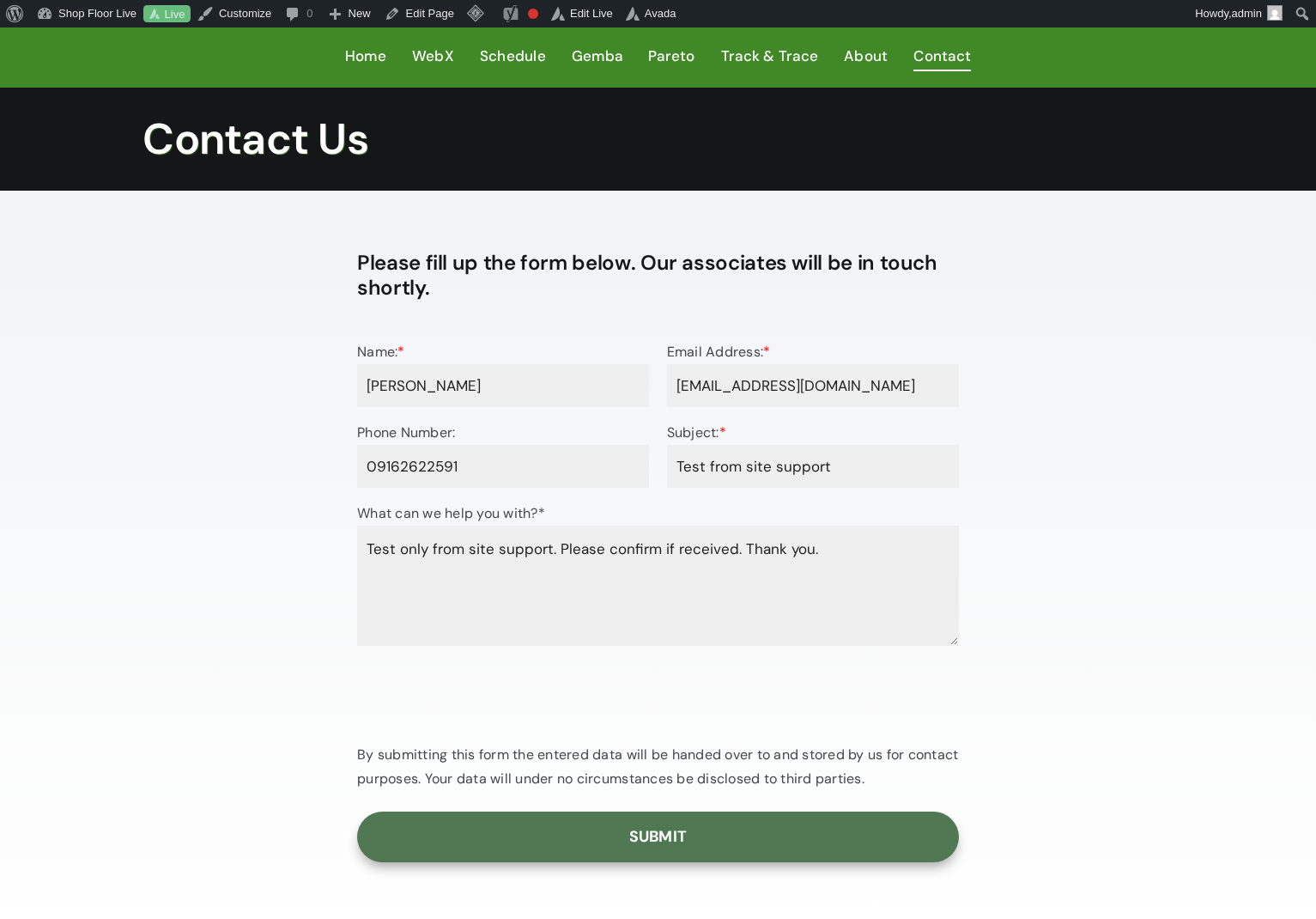
click at [575, 825] on input "Submit" at bounding box center [658, 837] width 602 height 50
